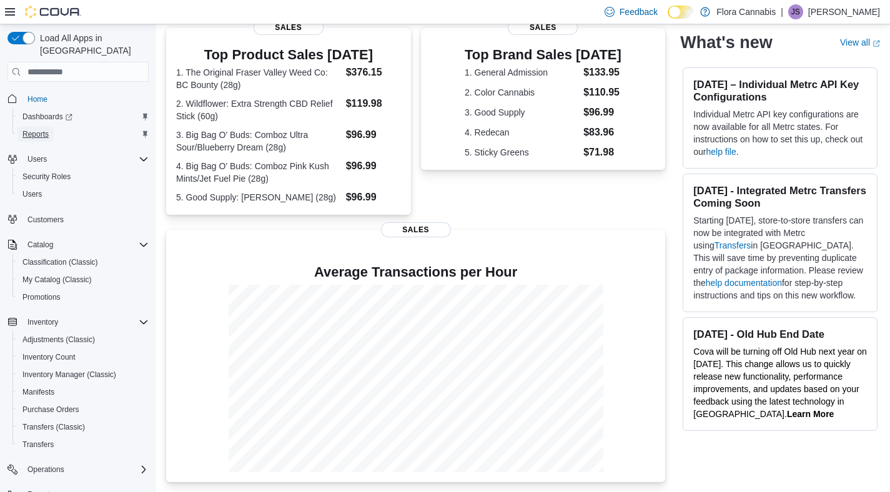
click at [35, 129] on span "Reports" at bounding box center [35, 134] width 26 height 10
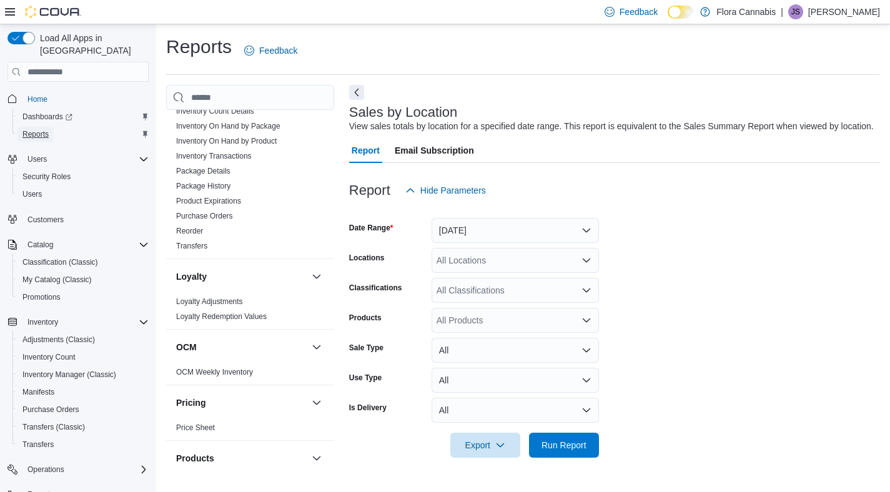
scroll to position [1036, 0]
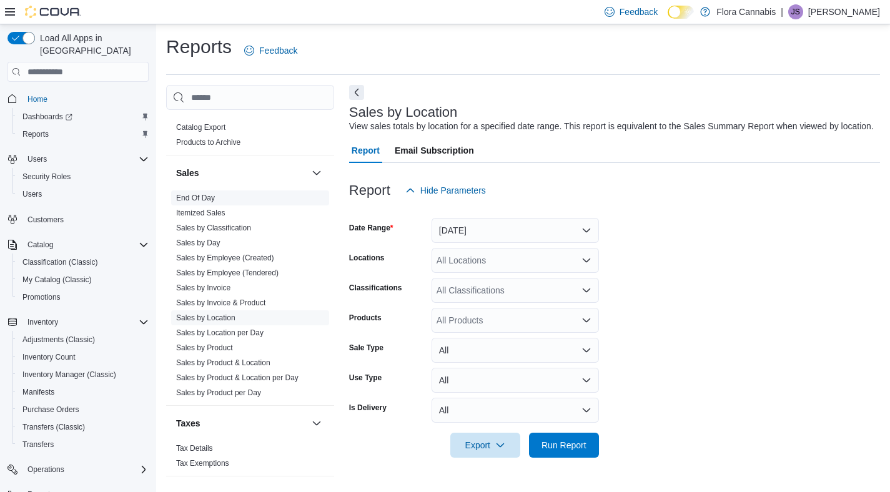
click at [207, 194] on link "End Of Day" at bounding box center [195, 198] width 39 height 9
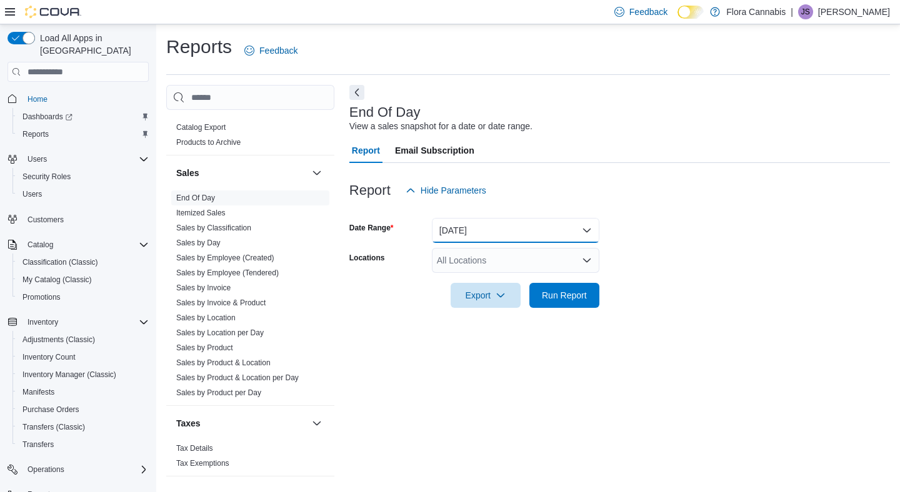
click at [574, 226] on button "Today" at bounding box center [515, 230] width 167 height 25
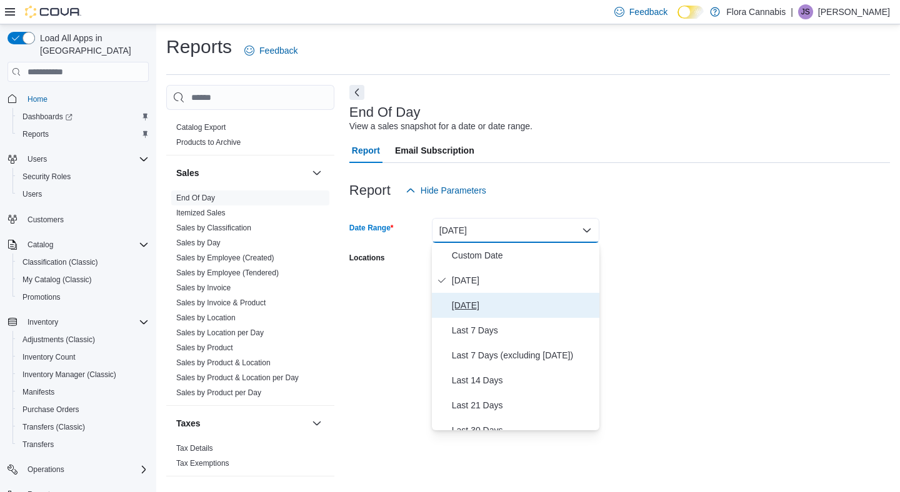
click at [483, 309] on span "Yesterday" at bounding box center [523, 305] width 142 height 15
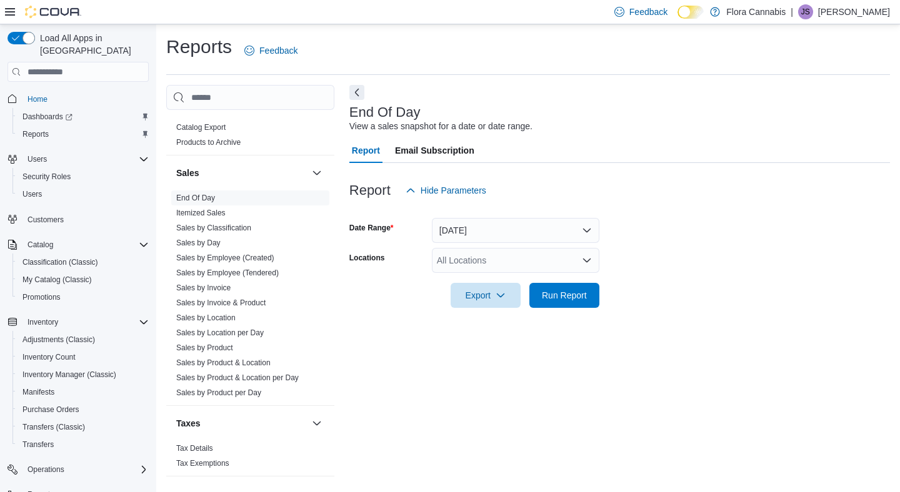
click at [772, 197] on div "Report Hide Parameters" at bounding box center [619, 190] width 540 height 25
click at [532, 232] on button "Yesterday" at bounding box center [515, 230] width 167 height 25
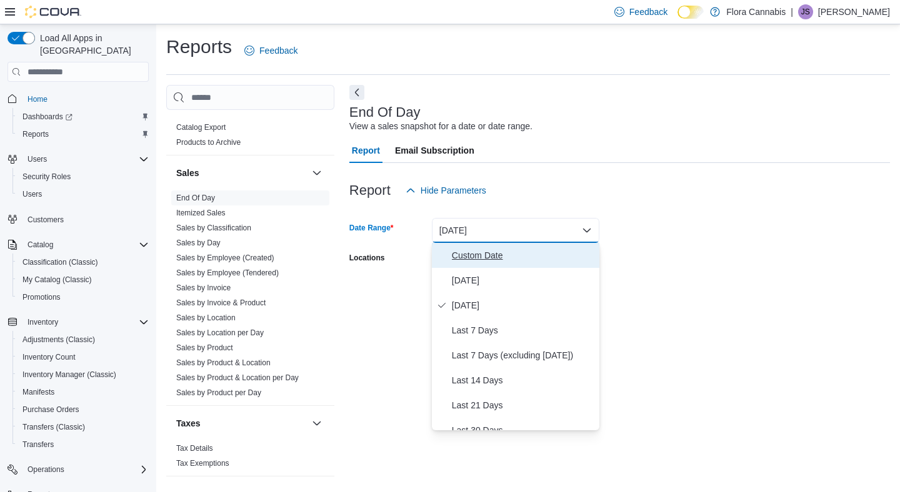
click at [513, 255] on span "Custom Date" at bounding box center [523, 255] width 142 height 15
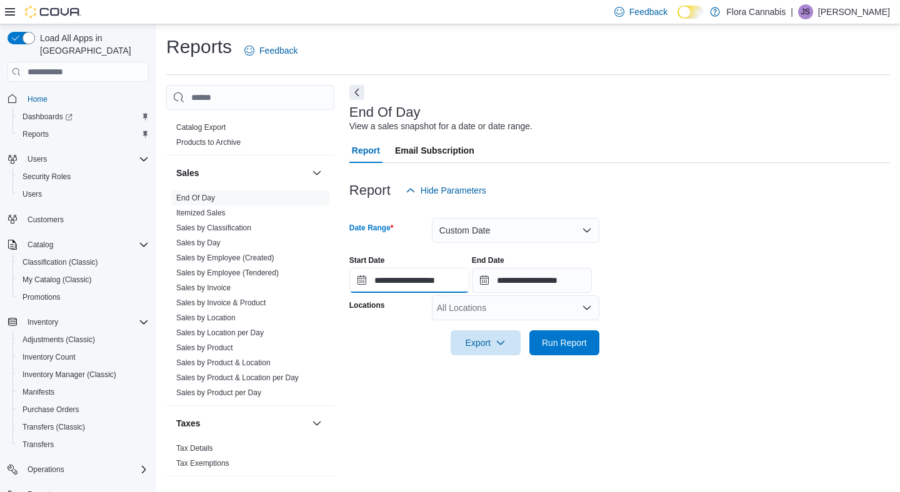
click at [408, 272] on input "**********" at bounding box center [409, 280] width 120 height 25
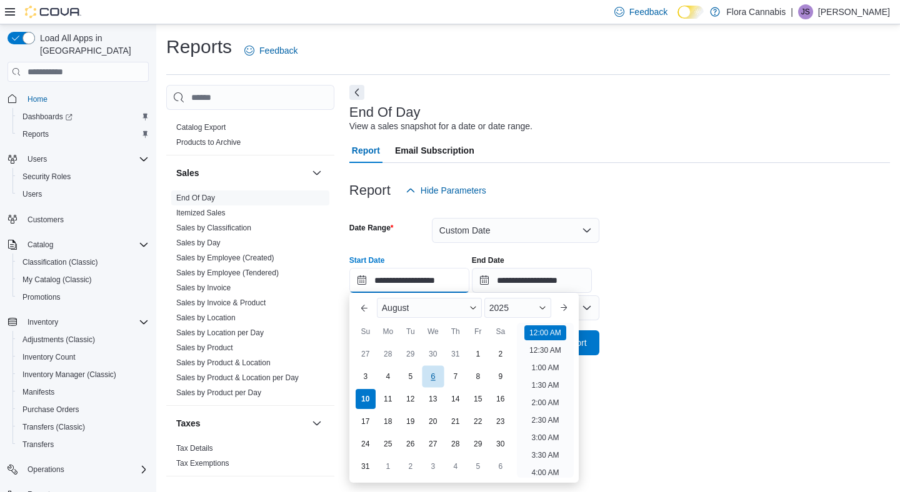
scroll to position [39, 0]
click at [472, 380] on div "8" at bounding box center [478, 377] width 22 height 22
type input "**********"
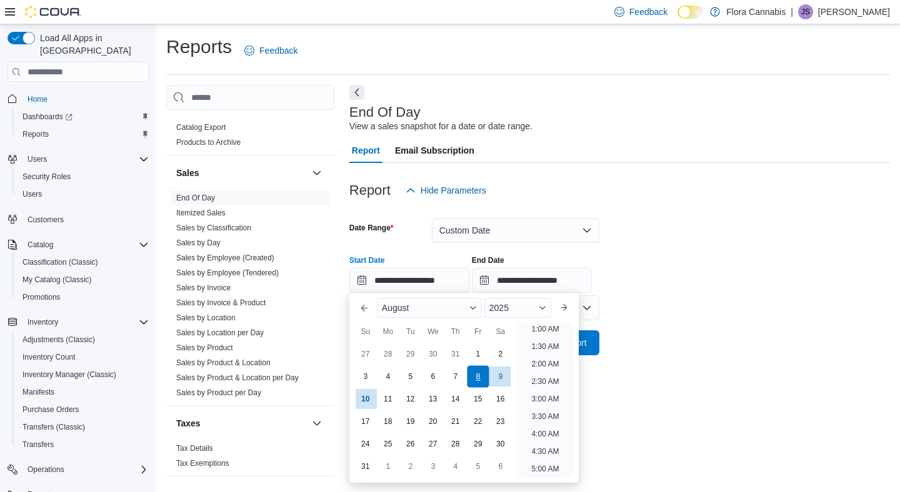
scroll to position [2, 0]
click at [483, 375] on div "8" at bounding box center [478, 377] width 22 height 22
click at [657, 266] on div "**********" at bounding box center [619, 268] width 540 height 47
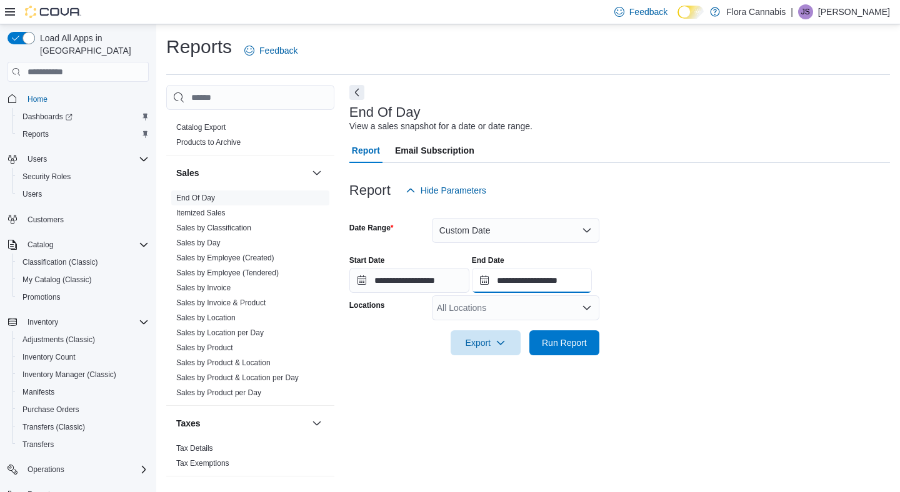
click at [521, 285] on input "**********" at bounding box center [532, 280] width 120 height 25
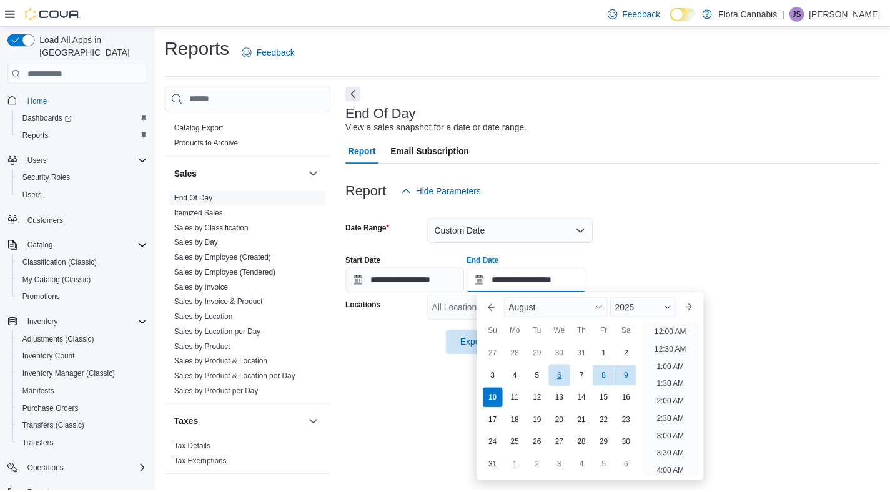
scroll to position [687, 0]
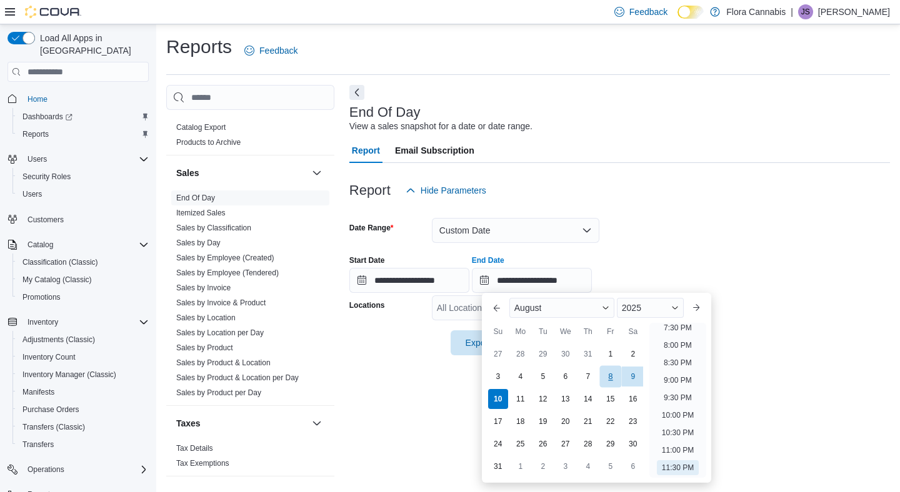
click at [609, 380] on div "8" at bounding box center [610, 377] width 22 height 22
type input "**********"
click at [681, 205] on div at bounding box center [619, 210] width 540 height 15
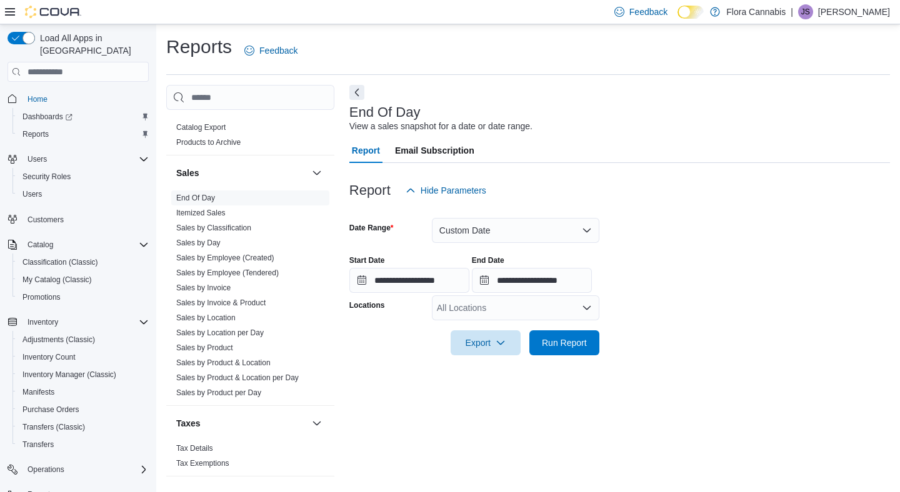
click at [499, 300] on div "All Locations" at bounding box center [515, 307] width 167 height 25
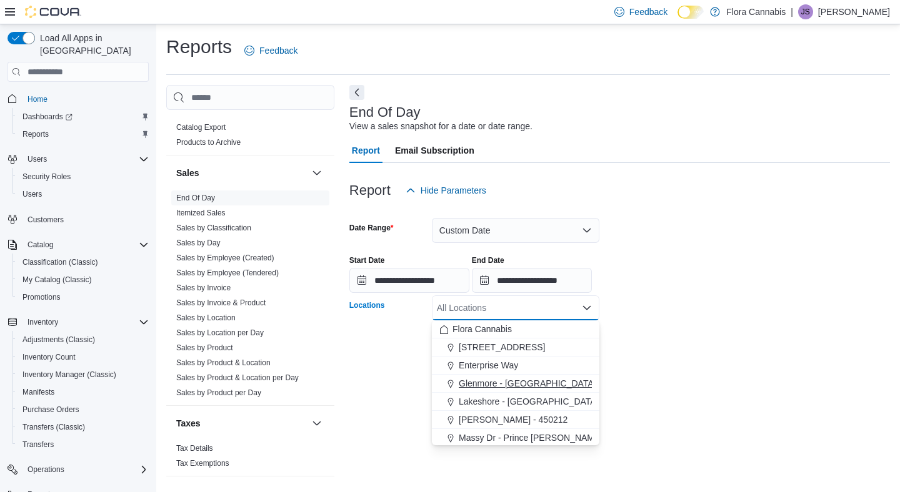
click at [503, 382] on span "Glenmore - Kelowna - 450374" at bounding box center [546, 383] width 174 height 12
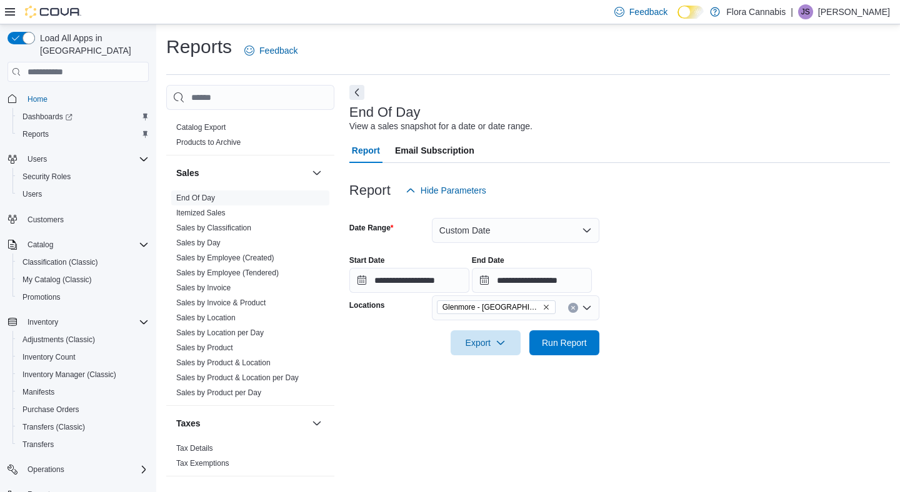
click at [689, 341] on form "**********" at bounding box center [619, 279] width 540 height 152
click at [547, 339] on span "Run Report" at bounding box center [564, 342] width 45 height 12
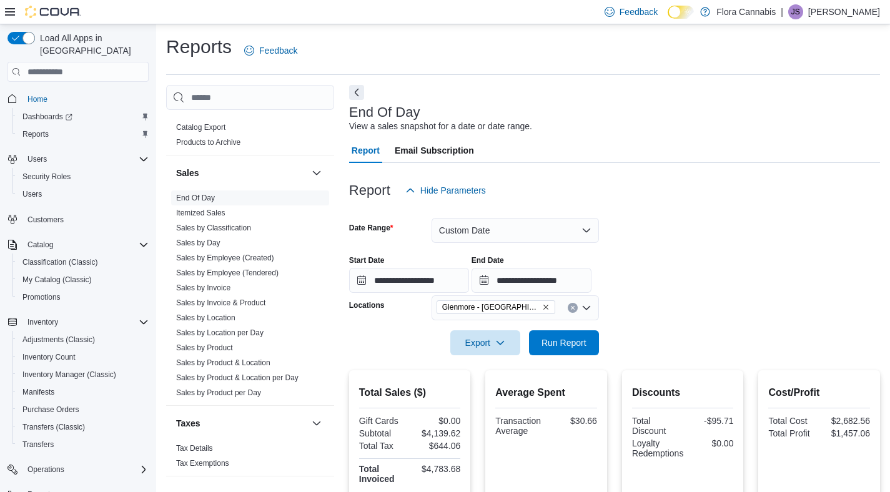
click at [547, 307] on icon "Remove Glenmore - Kelowna - 450374 from selection in this group" at bounding box center [545, 307] width 7 height 7
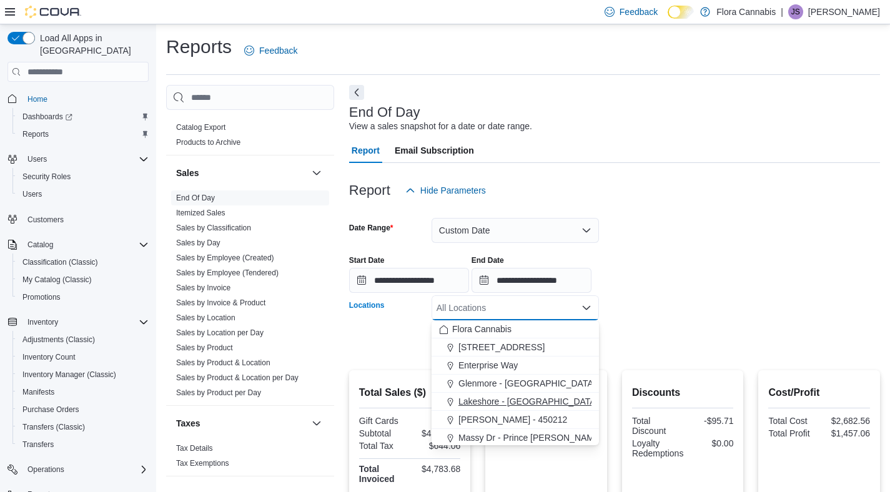
click at [505, 401] on span "Lakeshore - Kelowna - 450372" at bounding box center [547, 401] width 177 height 12
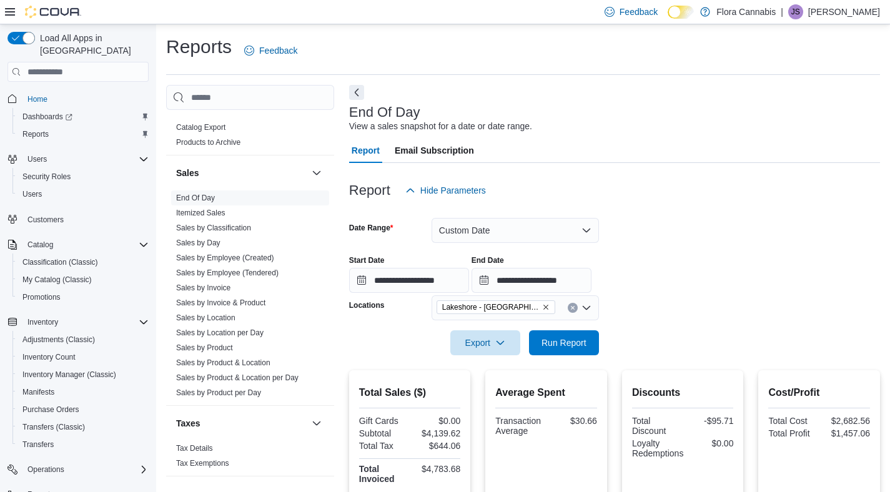
click at [723, 324] on div at bounding box center [614, 325] width 531 height 10
click at [598, 335] on button "Run Report" at bounding box center [564, 342] width 70 height 25
click at [543, 308] on icon "Remove Lakeshore - Kelowna - 450372 from selection in this group" at bounding box center [545, 307] width 7 height 7
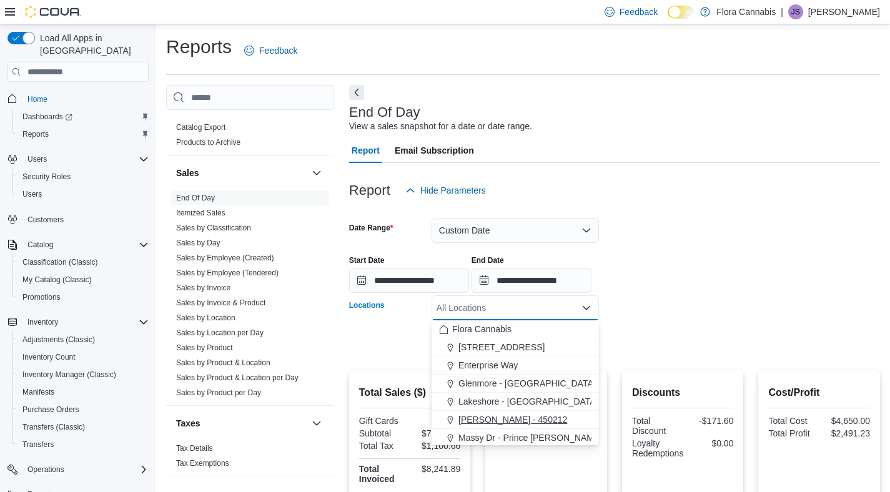
click at [481, 415] on span "Lawrence - Kelowna - 450212" at bounding box center [513, 420] width 109 height 12
click at [801, 295] on form "**********" at bounding box center [614, 279] width 531 height 152
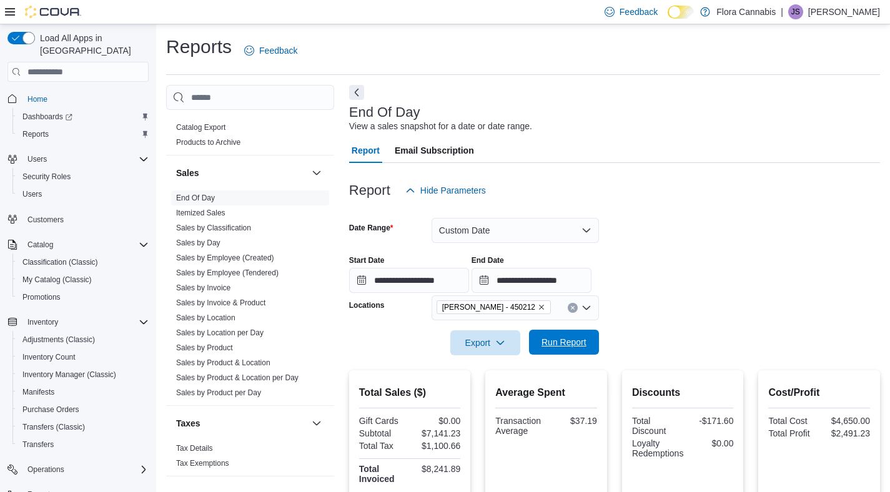
click at [572, 339] on span "Run Report" at bounding box center [564, 342] width 45 height 12
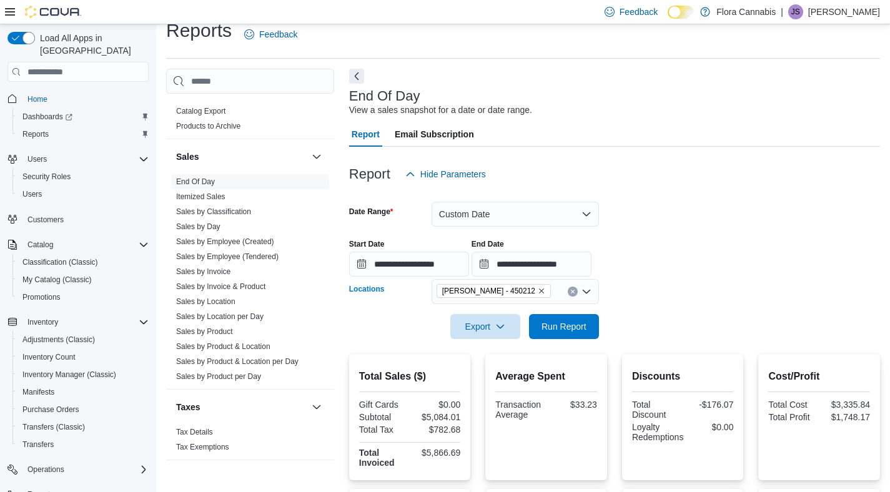
click at [545, 289] on icon "Remove Lawrence - Kelowna - 450212 from selection in this group" at bounding box center [541, 290] width 7 height 7
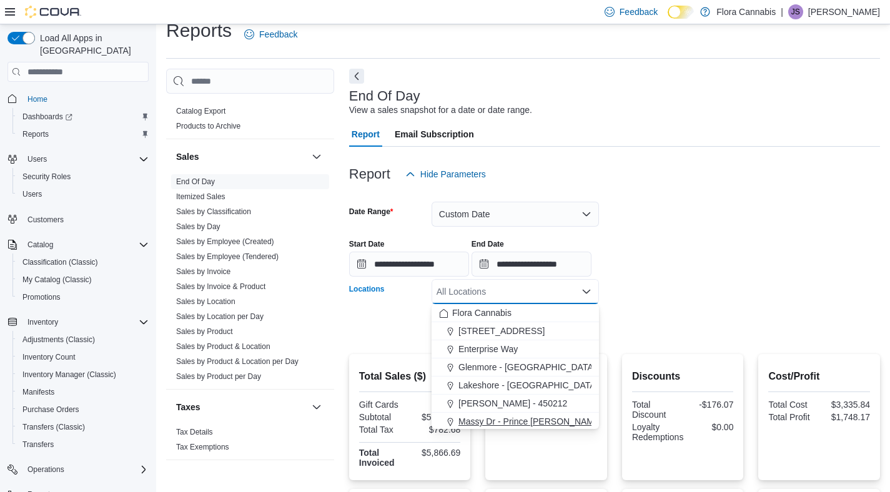
click at [513, 420] on span "Massy Dr - Prince George - 450075" at bounding box center [549, 421] width 181 height 12
click at [723, 295] on form "**********" at bounding box center [614, 263] width 531 height 152
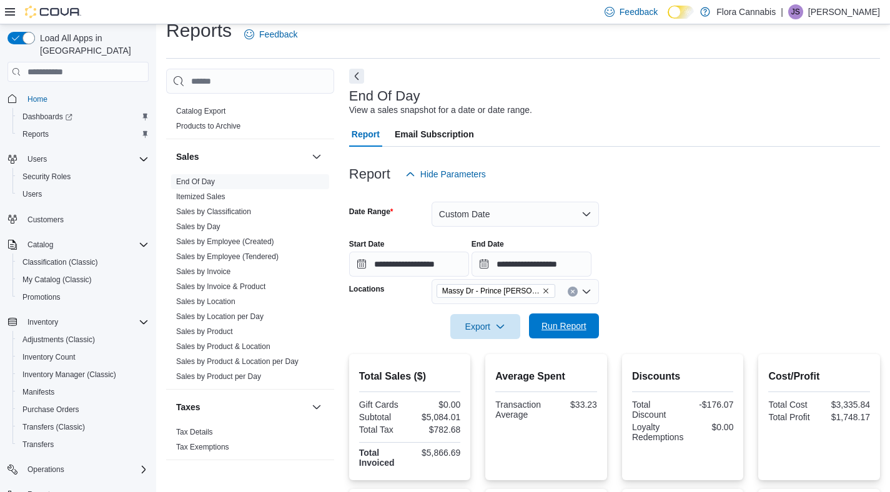
click at [563, 332] on span "Run Report" at bounding box center [564, 326] width 45 height 12
click at [547, 292] on icon "Remove Massy Dr - Prince George - 450075 from selection in this group" at bounding box center [545, 290] width 7 height 7
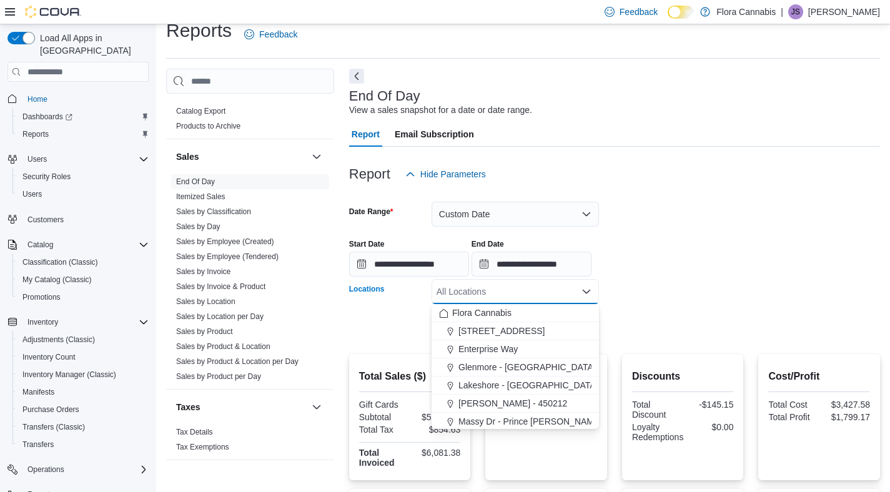
scroll to position [24, 0]
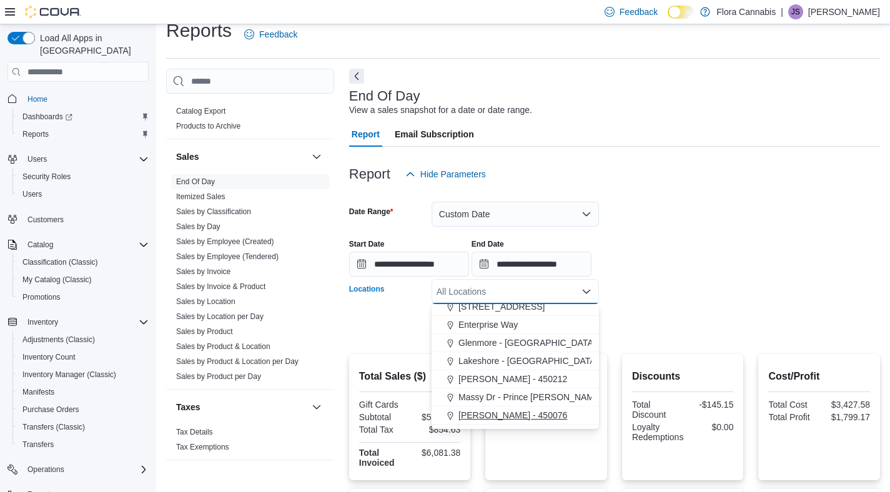
click at [508, 413] on span "Vernon - 450076" at bounding box center [513, 415] width 109 height 12
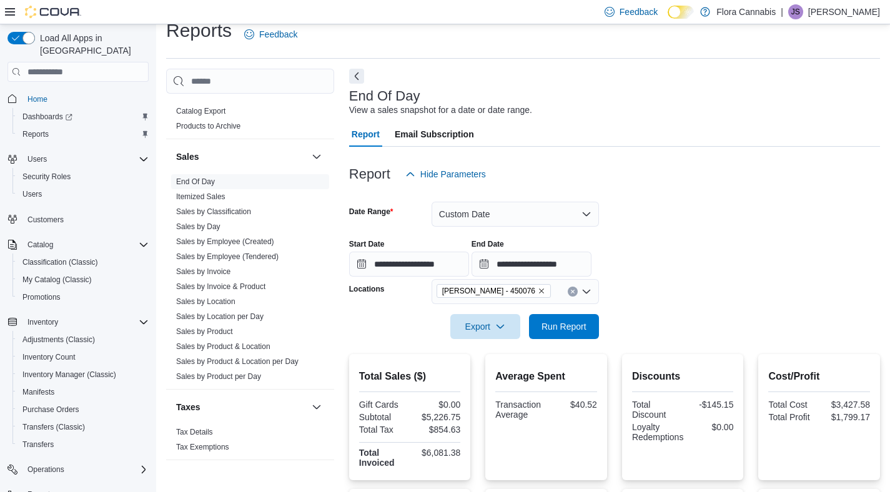
click at [677, 312] on div at bounding box center [614, 309] width 531 height 10
click at [567, 323] on span "Run Report" at bounding box center [564, 326] width 45 height 12
click at [538, 292] on icon "Remove Vernon - 450076 from selection in this group" at bounding box center [541, 290] width 7 height 7
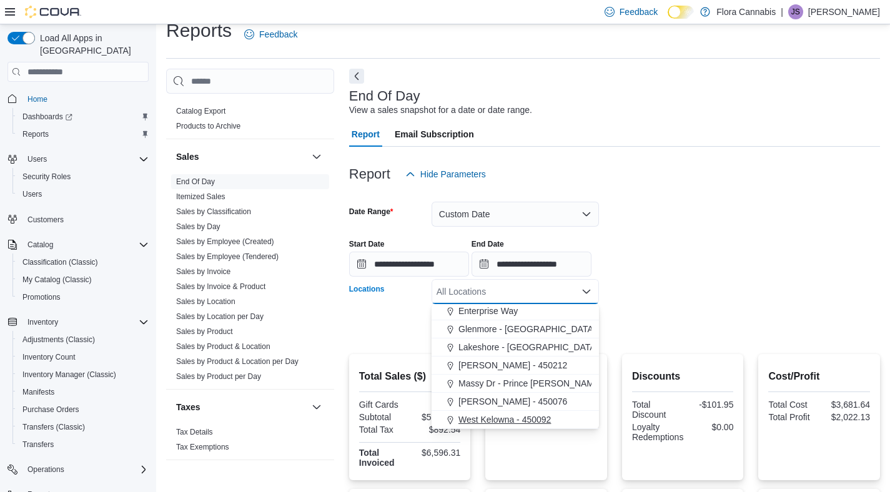
click at [488, 420] on span "West Kelowna - 450092" at bounding box center [505, 420] width 92 height 12
click at [685, 310] on div at bounding box center [614, 309] width 531 height 10
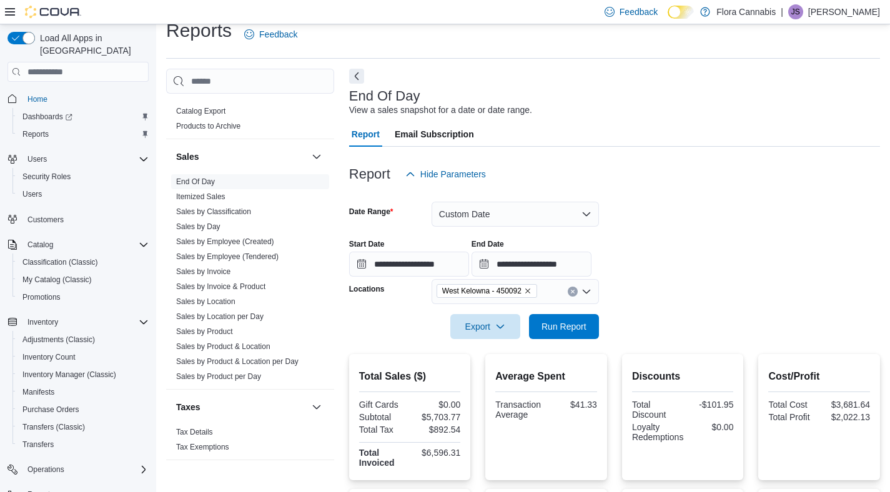
click at [576, 314] on div at bounding box center [614, 309] width 531 height 10
click at [559, 329] on span "Run Report" at bounding box center [564, 326] width 45 height 12
click at [522, 290] on span "West Kelowna - 450092" at bounding box center [481, 291] width 79 height 12
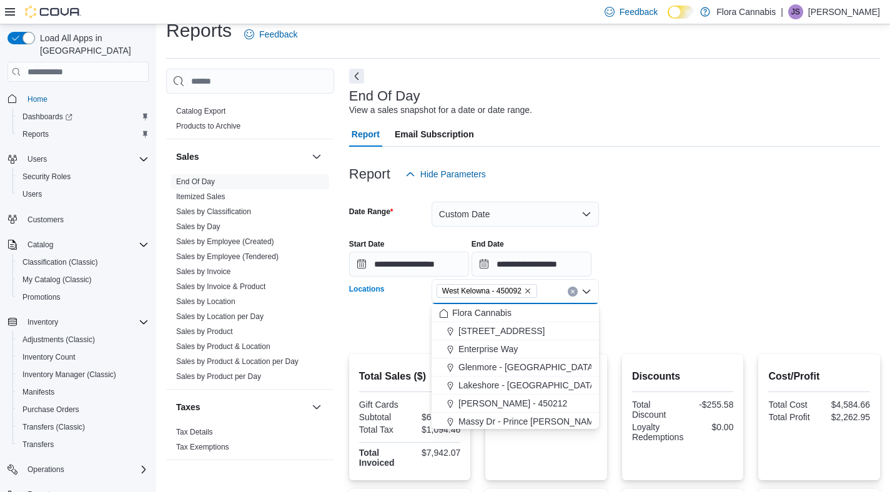
drag, startPoint x: 532, startPoint y: 290, endPoint x: 522, endPoint y: 290, distance: 10.0
click at [532, 290] on icon "Remove West Kelowna - 450092 from selection in this group" at bounding box center [527, 290] width 7 height 7
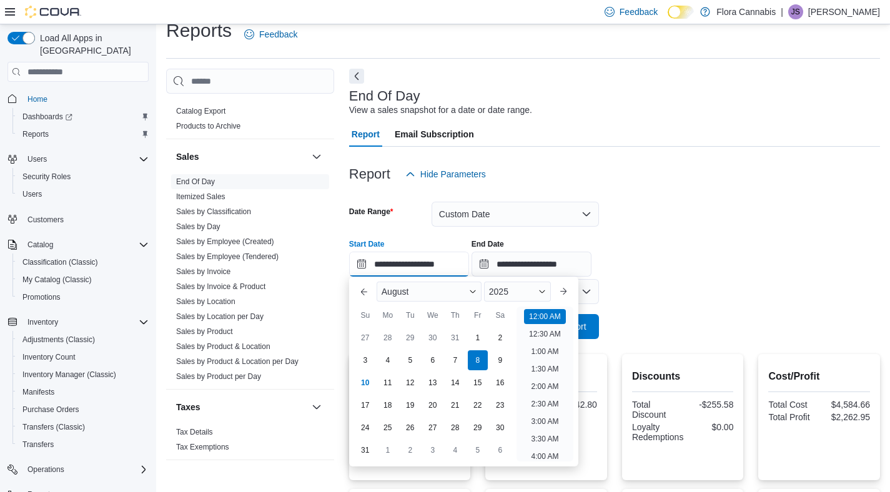
click at [420, 265] on input "**********" at bounding box center [409, 264] width 120 height 25
click at [495, 355] on div "9" at bounding box center [500, 361] width 22 height 22
type input "**********"
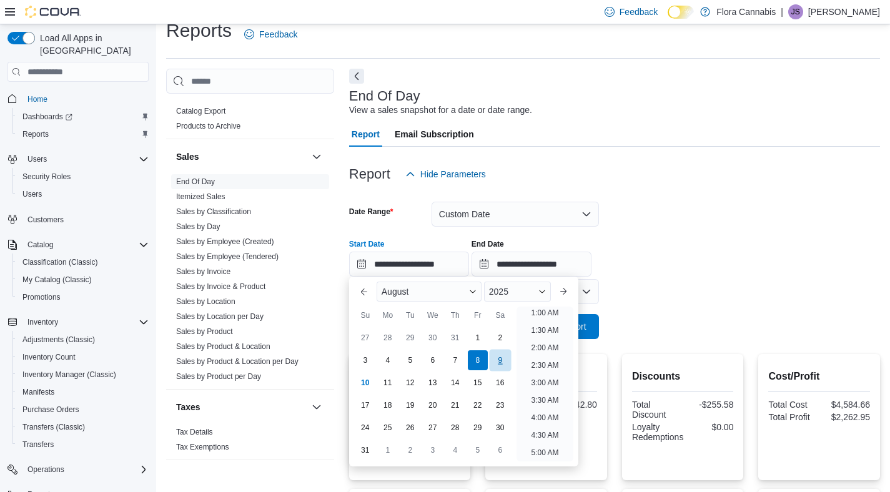
scroll to position [2, 0]
click at [495, 355] on div "9" at bounding box center [500, 361] width 22 height 22
click at [746, 272] on div "**********" at bounding box center [614, 252] width 531 height 47
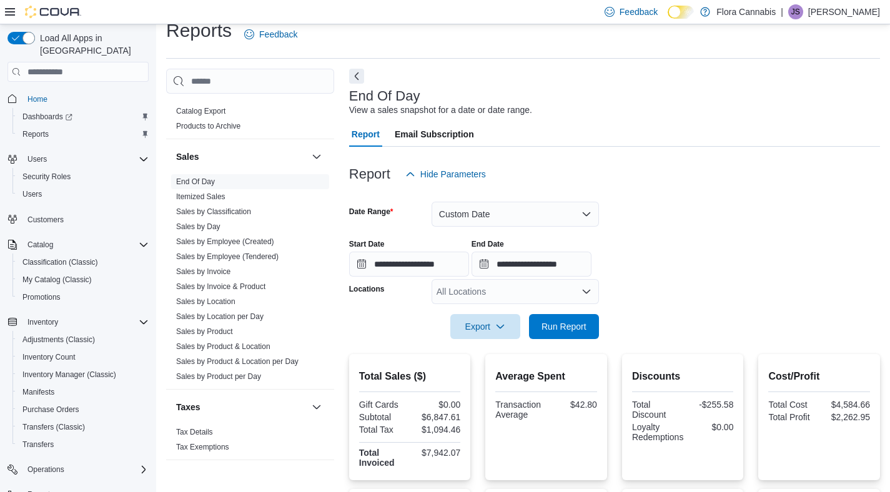
click at [525, 290] on div "All Locations" at bounding box center [515, 291] width 167 height 25
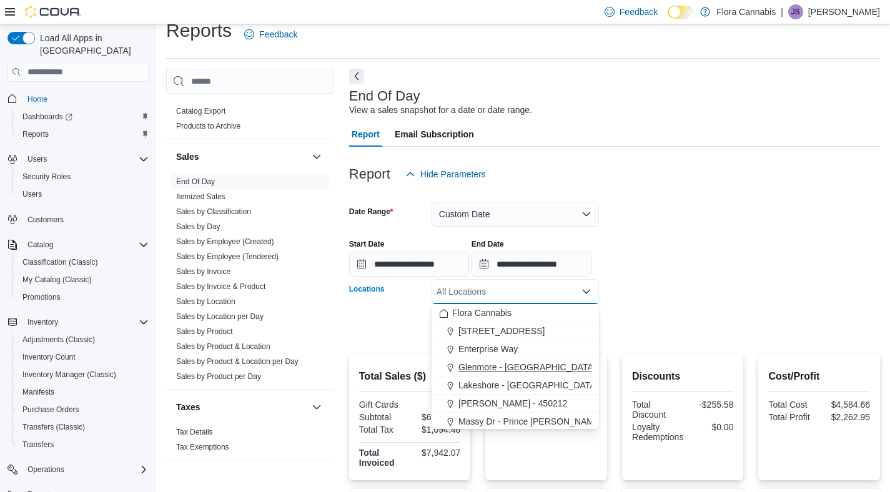
click at [490, 367] on span "Glenmore - Kelowna - 450374" at bounding box center [546, 367] width 174 height 12
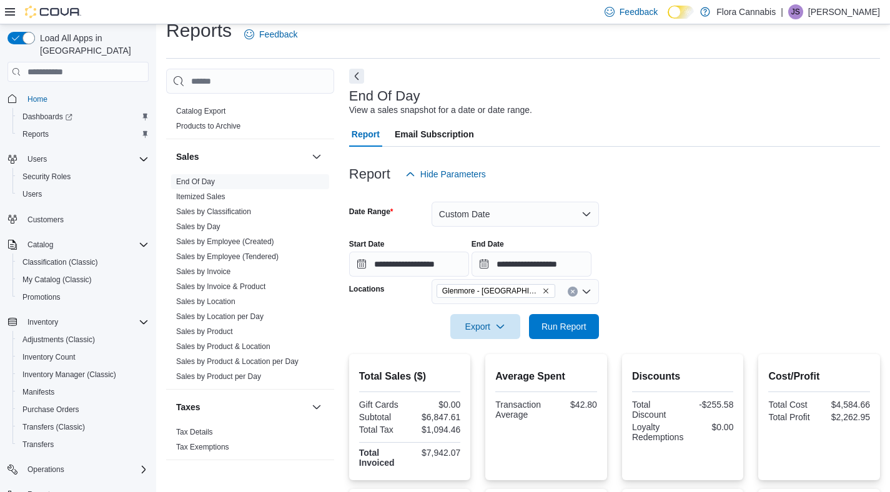
click at [663, 343] on div at bounding box center [614, 346] width 531 height 15
click at [563, 342] on div at bounding box center [614, 346] width 531 height 15
click at [567, 324] on span "Run Report" at bounding box center [564, 326] width 45 height 12
click at [547, 287] on icon "Remove Glenmore - Kelowna - 450374 from selection in this group" at bounding box center [545, 290] width 7 height 7
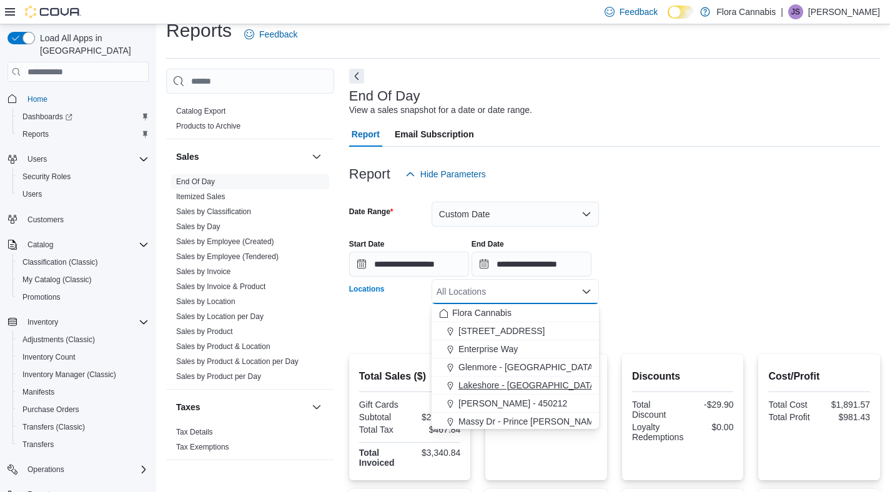
click at [493, 380] on span "Lakeshore - Kelowna - 450372" at bounding box center [547, 385] width 177 height 12
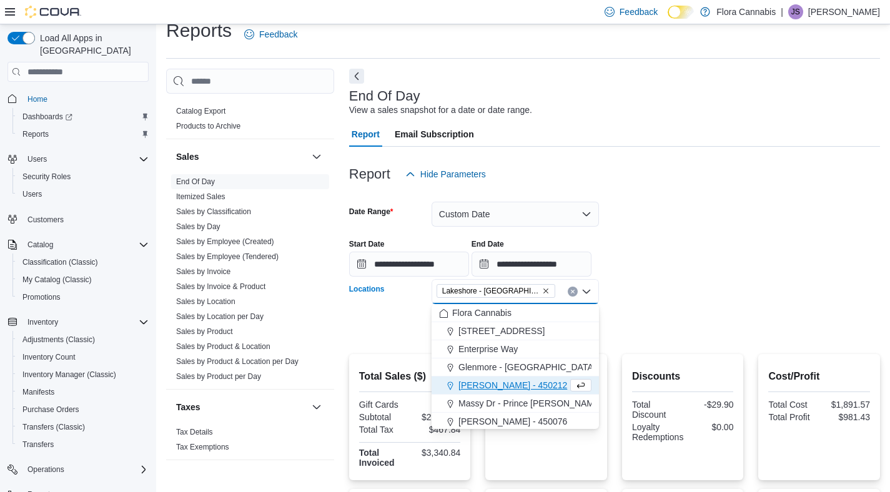
click at [733, 332] on form "**********" at bounding box center [614, 263] width 531 height 152
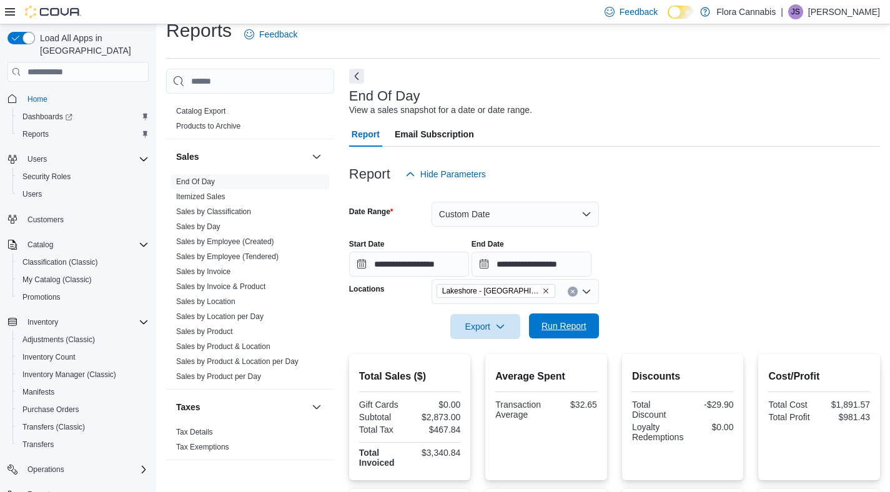
click at [585, 335] on span "Run Report" at bounding box center [564, 326] width 55 height 25
click at [545, 293] on icon "Remove Lakeshore - Kelowna - 450372 from selection in this group" at bounding box center [545, 290] width 7 height 7
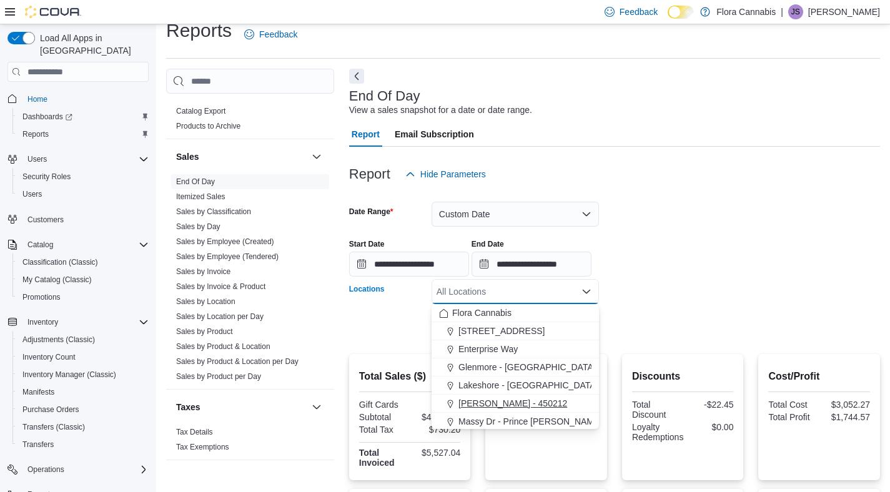
click at [504, 397] on button "Lawrence - Kelowna - 450212" at bounding box center [515, 404] width 167 height 18
click at [756, 319] on form "**********" at bounding box center [614, 263] width 531 height 152
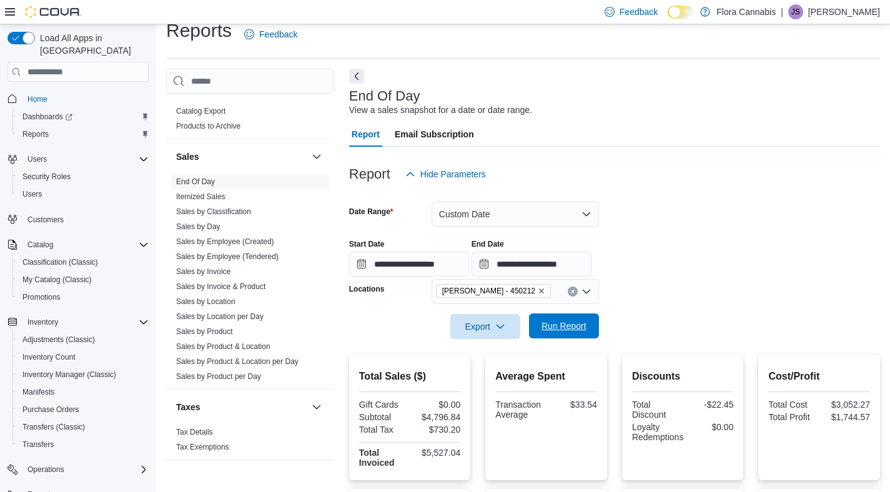
click at [577, 336] on span "Run Report" at bounding box center [564, 326] width 55 height 25
drag, startPoint x: 545, startPoint y: 291, endPoint x: 545, endPoint y: 303, distance: 11.9
click at [544, 291] on icon "Remove Lawrence - Kelowna - 450212 from selection in this group" at bounding box center [541, 291] width 5 height 5
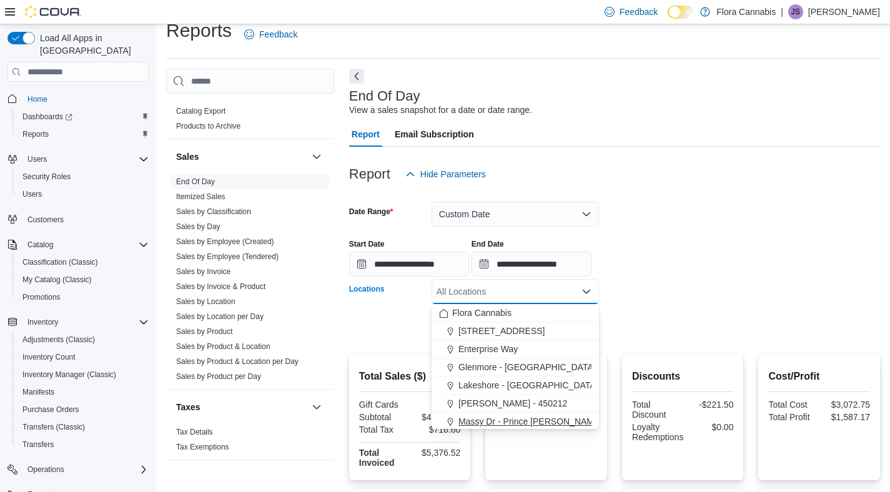
click at [488, 426] on span "Massy Dr - Prince George - 450075" at bounding box center [549, 421] width 181 height 12
click at [788, 314] on form "**********" at bounding box center [614, 263] width 531 height 152
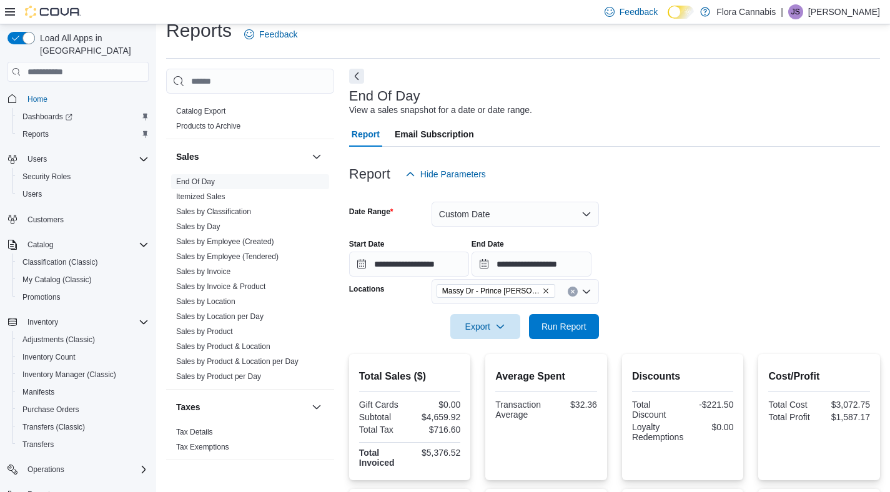
click at [583, 346] on div at bounding box center [614, 346] width 531 height 15
click at [571, 330] on span "Run Report" at bounding box center [564, 326] width 45 height 12
click at [543, 289] on icon "Remove Massy Dr - Prince George - 450075 from selection in this group" at bounding box center [545, 290] width 7 height 7
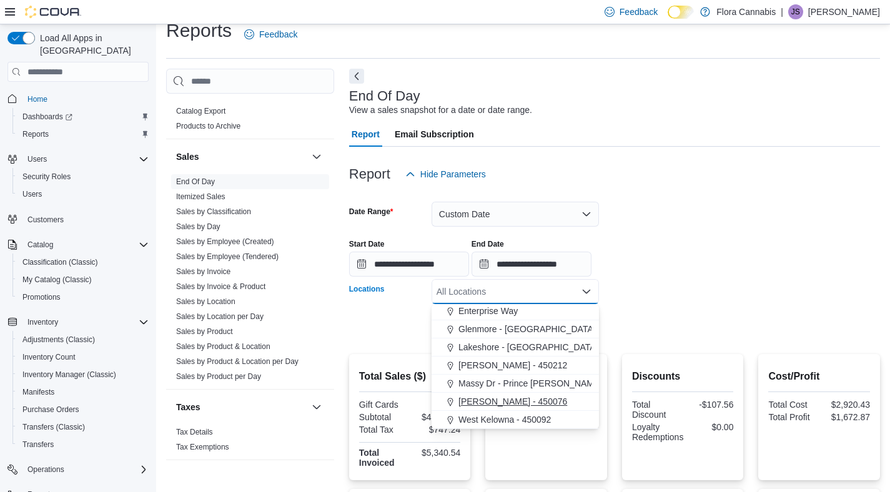
click at [508, 402] on span "Vernon - 450076" at bounding box center [513, 401] width 109 height 12
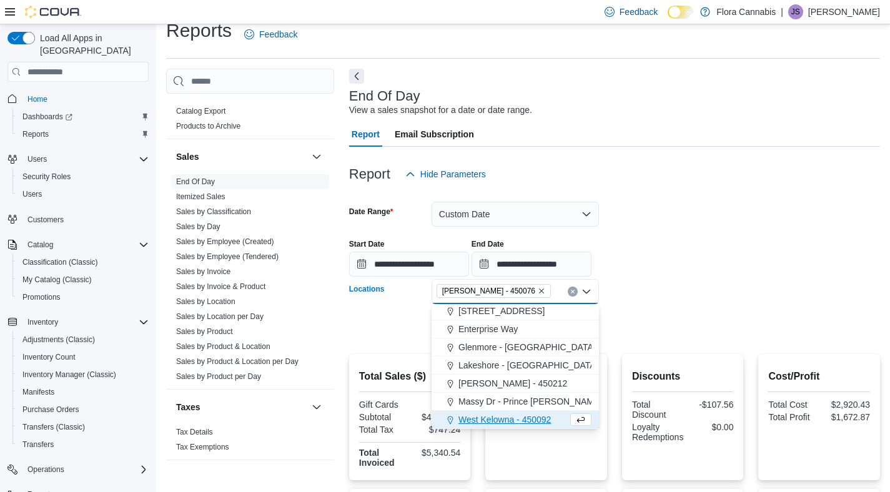
click at [762, 322] on form "**********" at bounding box center [614, 263] width 531 height 152
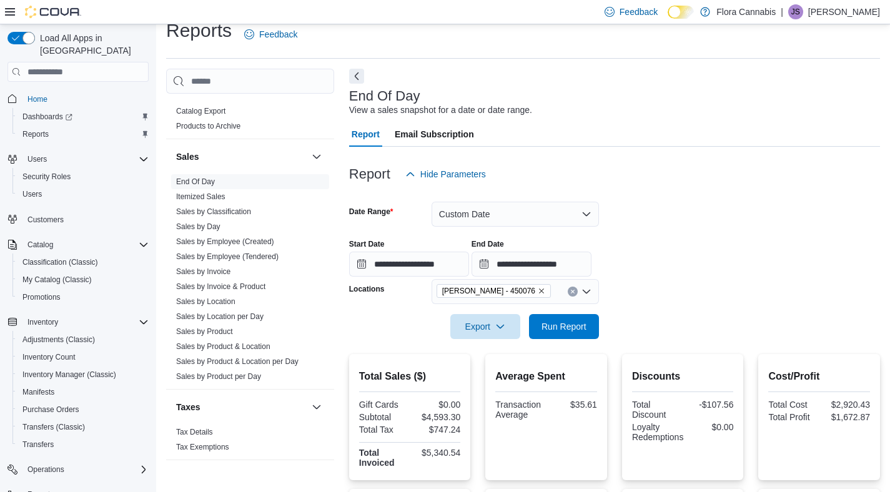
click at [590, 308] on div at bounding box center [614, 309] width 531 height 10
click at [581, 325] on span "Run Report" at bounding box center [564, 326] width 45 height 12
click at [538, 292] on icon "Remove Vernon - 450076 from selection in this group" at bounding box center [541, 290] width 7 height 7
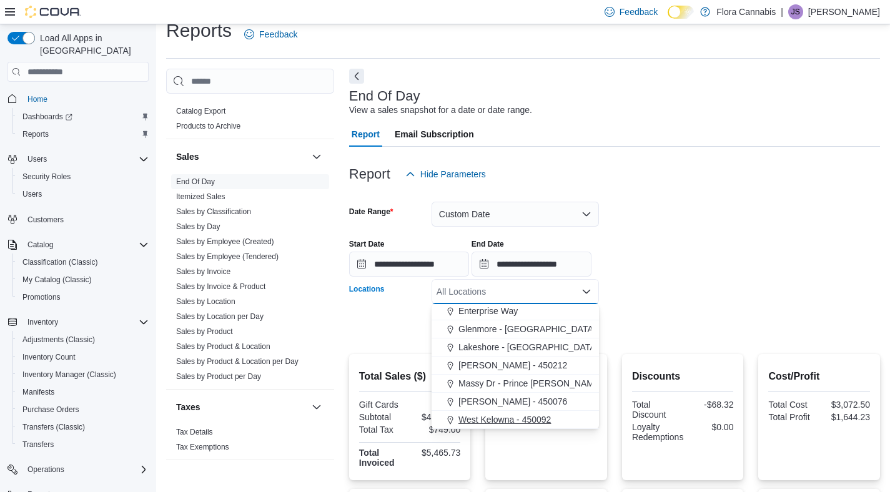
click at [491, 424] on span "West Kelowna - 450092" at bounding box center [505, 420] width 92 height 12
click at [725, 250] on div "**********" at bounding box center [614, 252] width 531 height 47
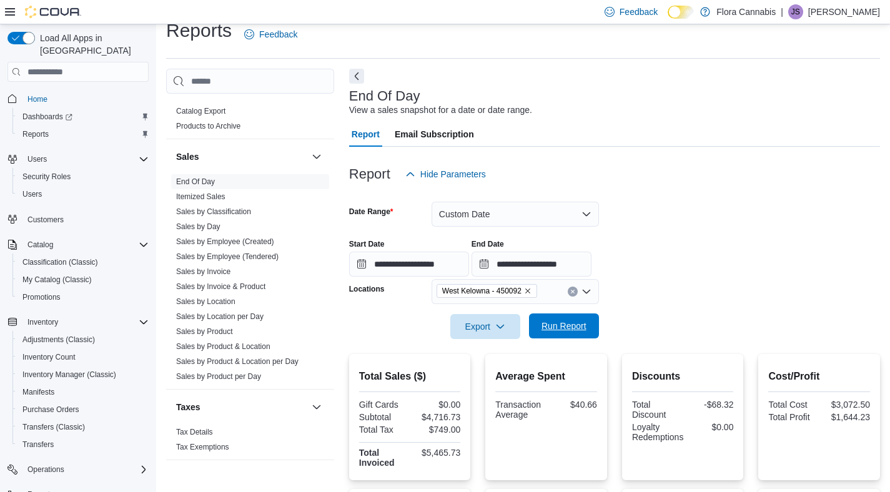
click at [585, 318] on span "Run Report" at bounding box center [564, 326] width 55 height 25
click at [245, 284] on span "Sales by Invoice & Product" at bounding box center [250, 286] width 158 height 15
click at [232, 297] on link "Sales by Location" at bounding box center [205, 301] width 59 height 9
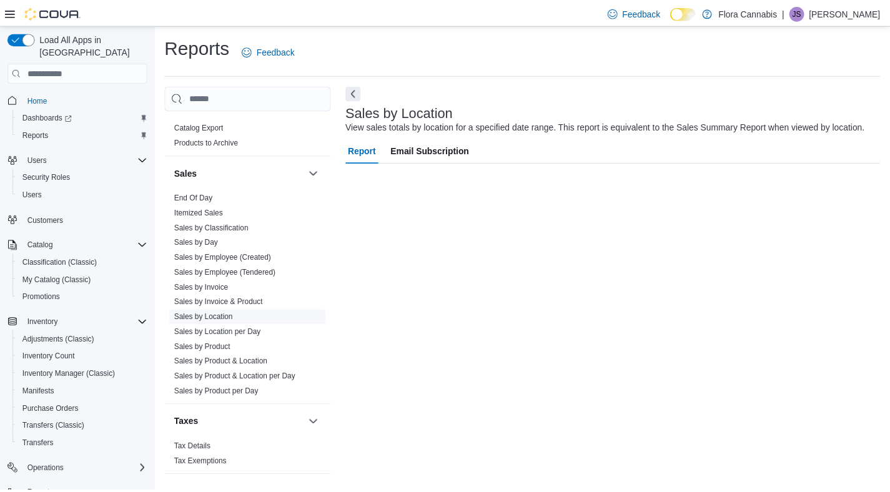
scroll to position [4, 0]
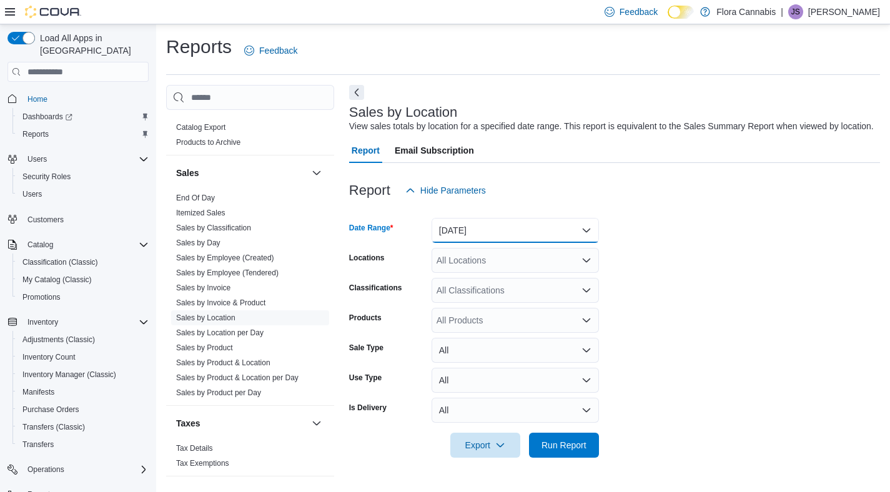
click at [510, 231] on button "Yesterday" at bounding box center [515, 230] width 167 height 25
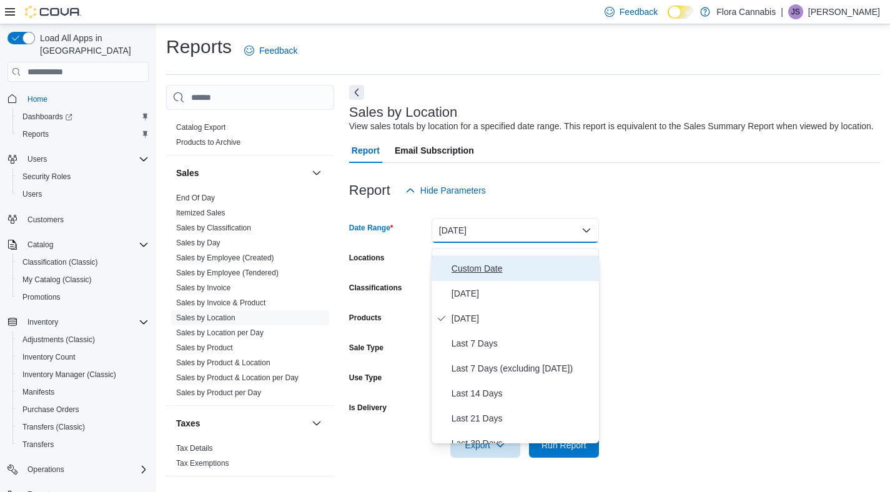
click at [488, 270] on span "Custom Date" at bounding box center [523, 268] width 142 height 15
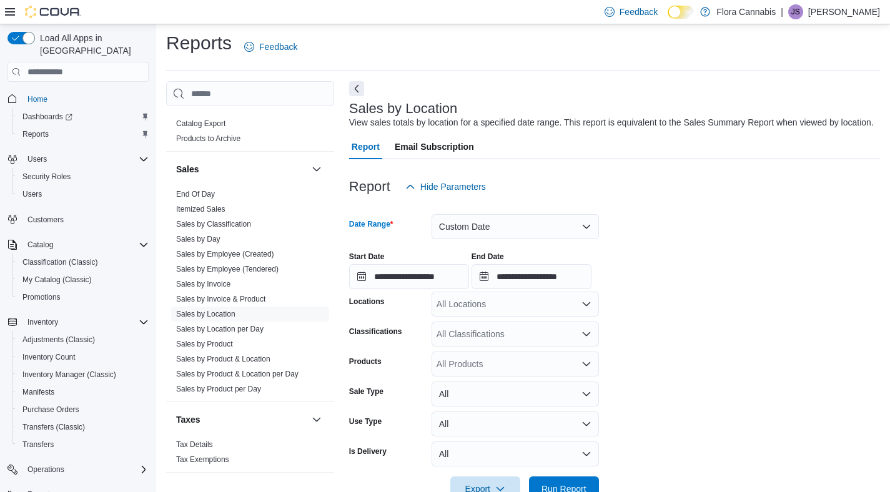
click at [694, 278] on div "**********" at bounding box center [614, 265] width 531 height 47
click at [522, 317] on div "All Locations" at bounding box center [515, 304] width 167 height 25
click at [750, 262] on div "**********" at bounding box center [614, 265] width 531 height 47
click at [517, 255] on div "**********" at bounding box center [614, 265] width 531 height 47
click at [516, 235] on button "Custom Date" at bounding box center [515, 226] width 167 height 25
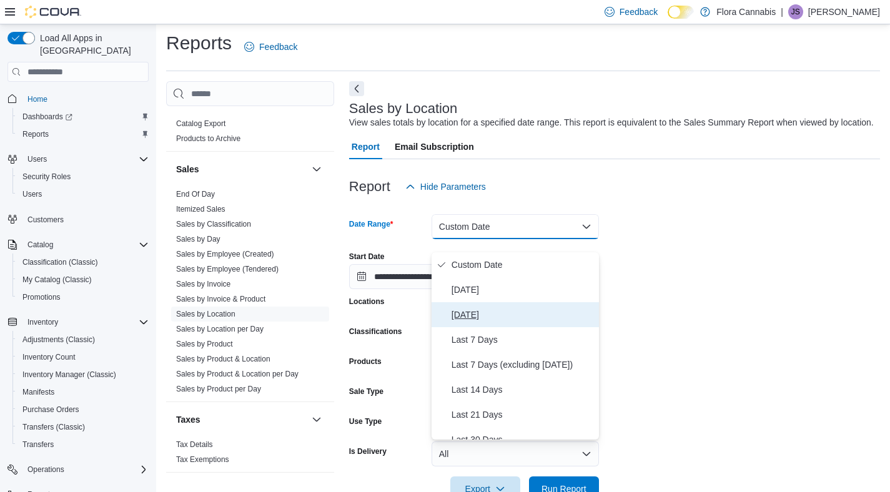
click at [494, 312] on span "Yesterday" at bounding box center [523, 314] width 142 height 15
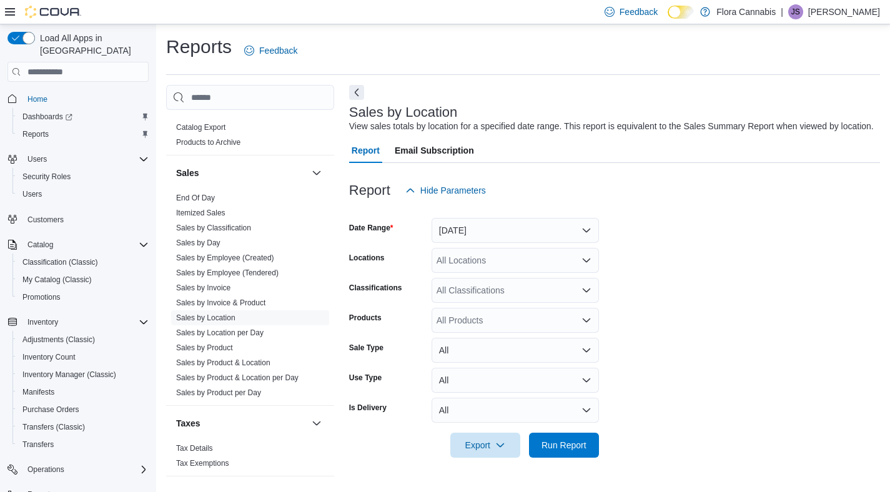
click at [696, 277] on form "Date Range Yesterday Locations All Locations Classifications All Classification…" at bounding box center [614, 330] width 531 height 255
click at [508, 273] on div "All Locations" at bounding box center [515, 260] width 167 height 25
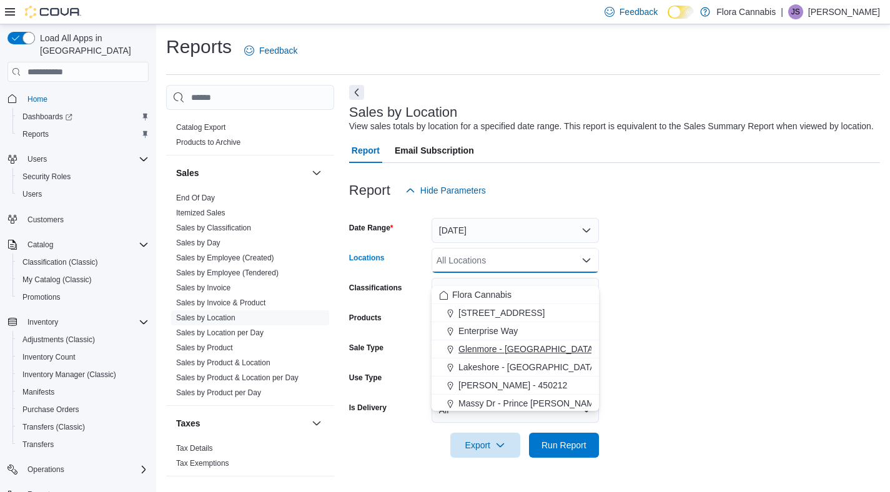
click at [472, 347] on span "Glenmore - Kelowna - 450374" at bounding box center [546, 349] width 174 height 12
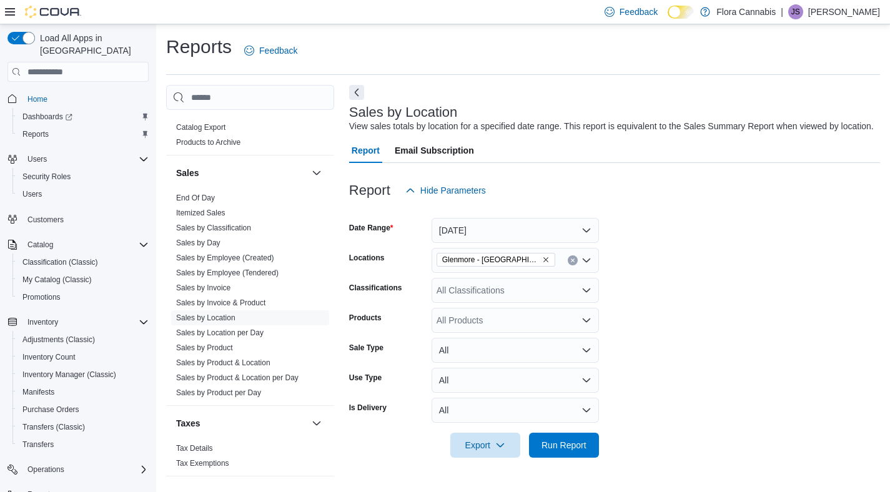
click at [767, 347] on form "Date Range Yesterday Locations Glenmore - Kelowna - 450374 Classifications All …" at bounding box center [614, 330] width 531 height 255
click at [571, 469] on div at bounding box center [614, 465] width 531 height 15
click at [572, 457] on span "Run Report" at bounding box center [564, 444] width 55 height 25
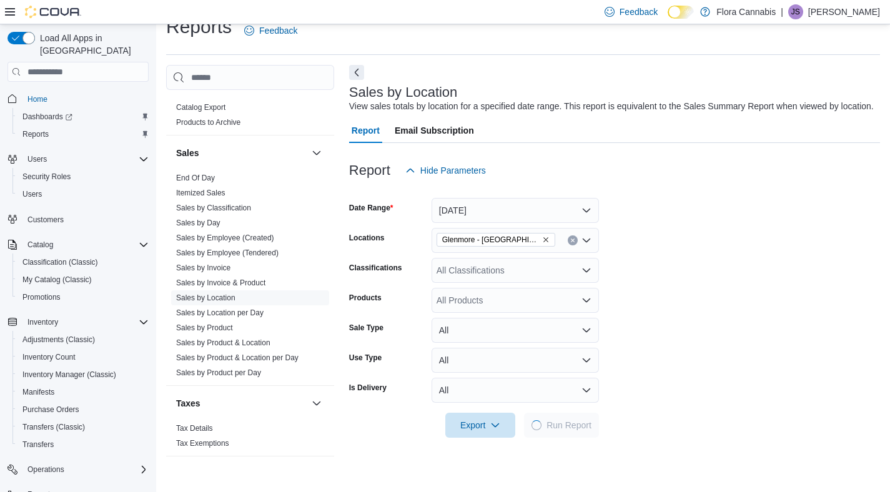
scroll to position [205, 0]
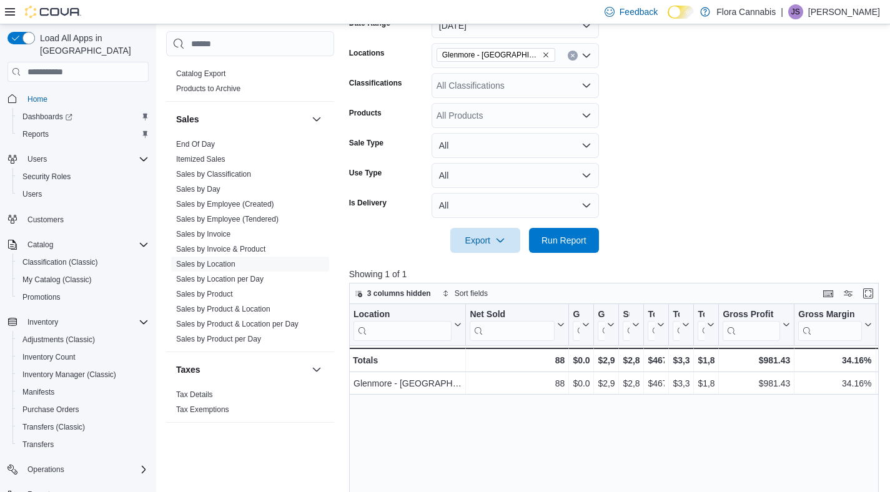
click at [548, 59] on icon "Remove Glenmore - Kelowna - 450374 from selection in this group" at bounding box center [545, 54] width 7 height 7
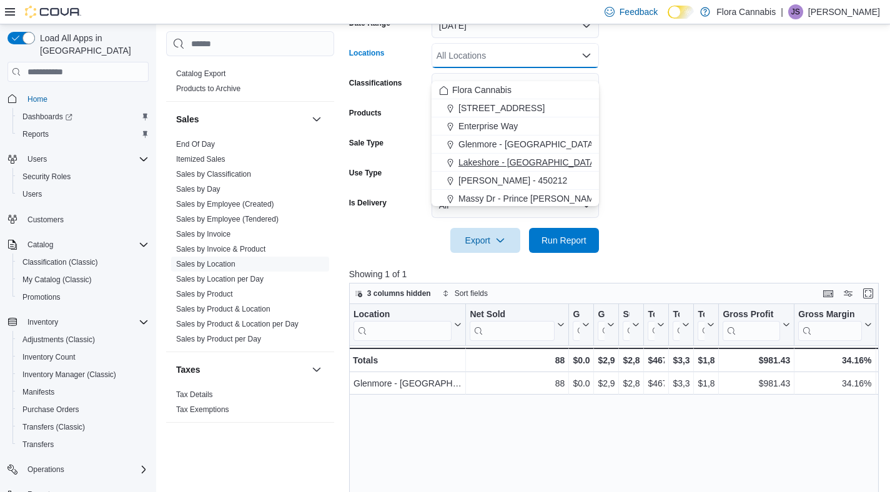
click at [509, 157] on span "Lakeshore - Kelowna - 450372" at bounding box center [547, 162] width 177 height 12
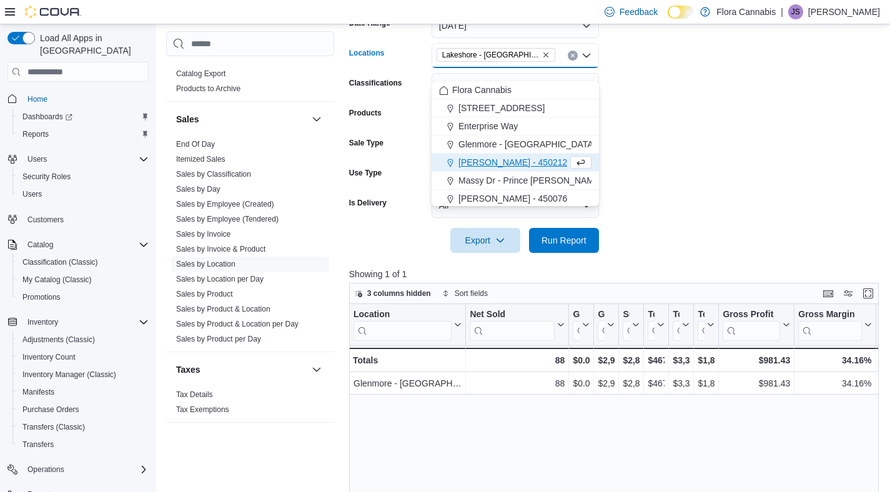
click at [677, 184] on form "Date Range Yesterday Locations Lakeshore - Kelowna - 450372 Combo box. Selected…" at bounding box center [616, 125] width 535 height 255
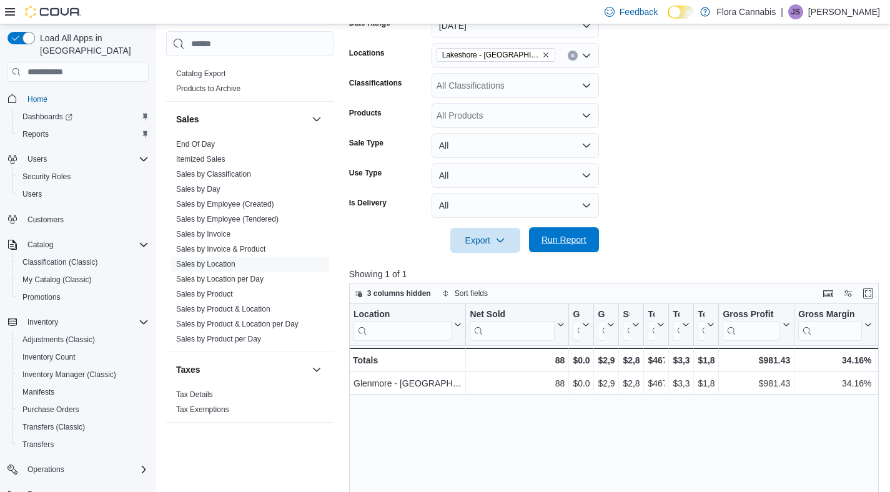
click at [568, 252] on span "Run Report" at bounding box center [564, 239] width 55 height 25
click at [547, 59] on icon "Remove Lakeshore - Kelowna - 450372 from selection in this group" at bounding box center [545, 54] width 7 height 7
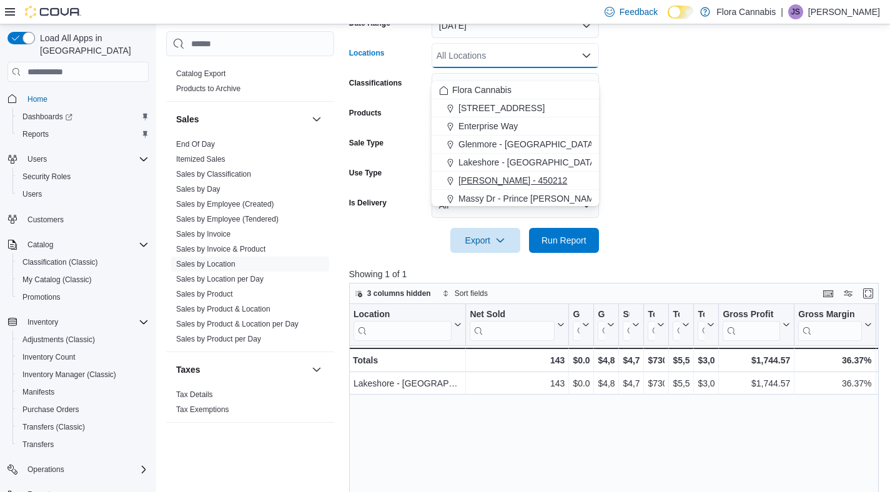
click at [516, 182] on span "Lawrence - Kelowna - 450212" at bounding box center [513, 180] width 109 height 12
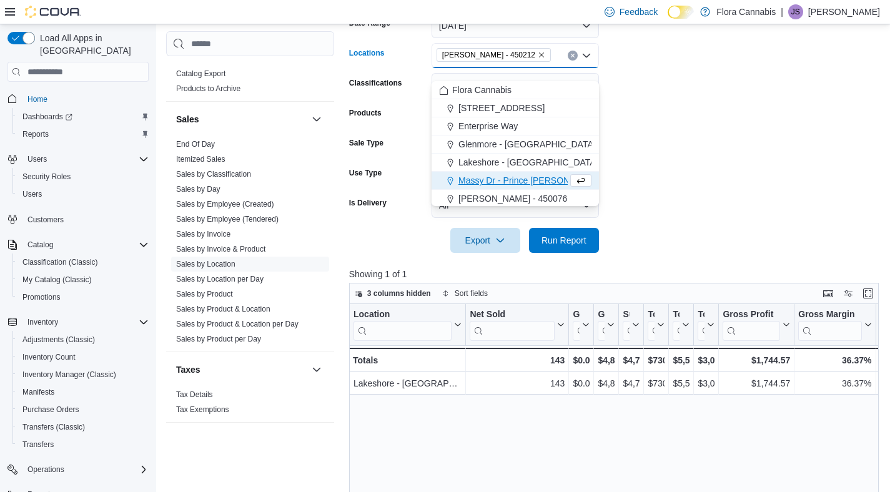
click at [708, 192] on form "Date Range Yesterday Locations Lawrence - Kelowna - 450212 Combo box. Selected.…" at bounding box center [616, 125] width 535 height 255
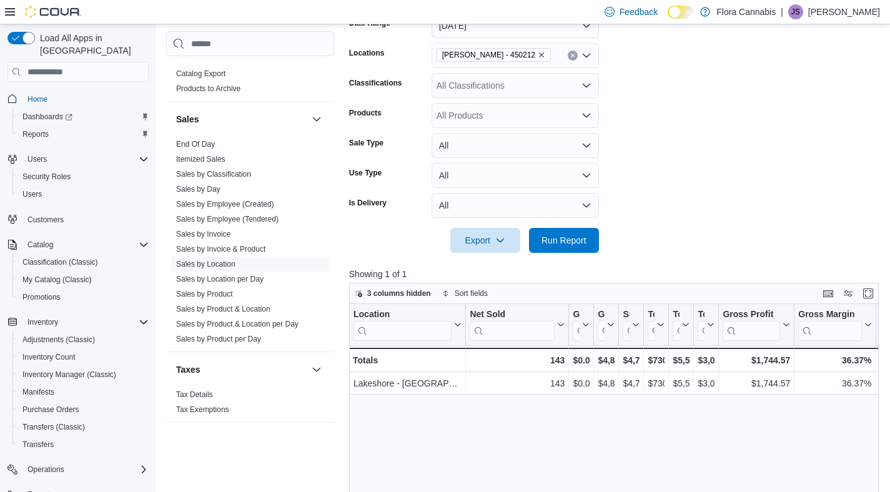
click at [585, 267] on div at bounding box center [616, 260] width 535 height 15
click at [577, 246] on span "Run Report" at bounding box center [564, 240] width 45 height 12
click at [545, 59] on icon "Remove Lawrence - Kelowna - 450212 from selection in this group" at bounding box center [541, 54] width 7 height 7
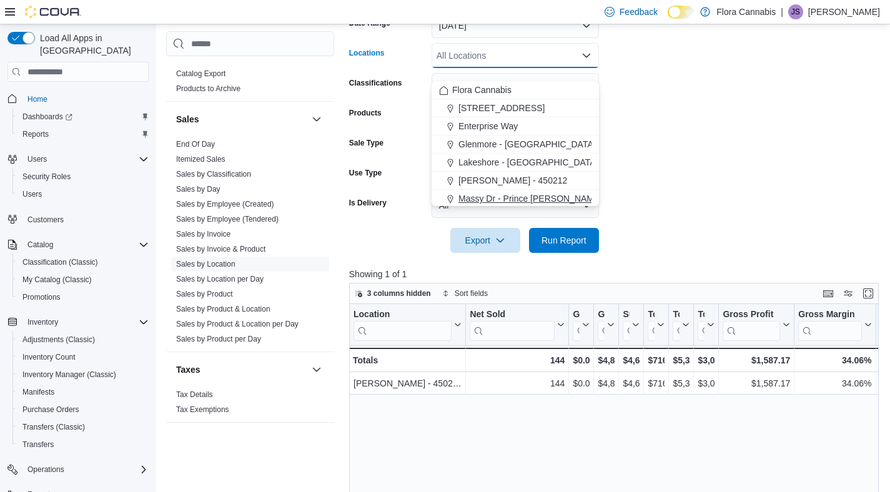
click at [523, 199] on span "Massy Dr - Prince George - 450075" at bounding box center [549, 198] width 181 height 12
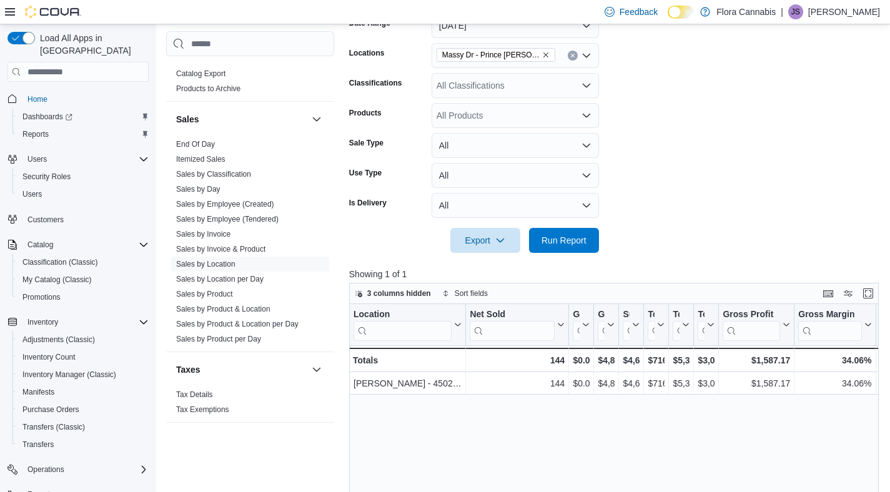
click at [638, 214] on form "Date Range Yesterday Locations Massy Dr - Prince George - 450075 Classification…" at bounding box center [616, 125] width 535 height 255
click at [528, 253] on div "Export Run Report" at bounding box center [474, 240] width 250 height 25
click at [560, 246] on span "Run Report" at bounding box center [564, 240] width 45 height 12
click at [549, 59] on icon "Remove Massy Dr - Prince George - 450075 from selection in this group" at bounding box center [545, 54] width 7 height 7
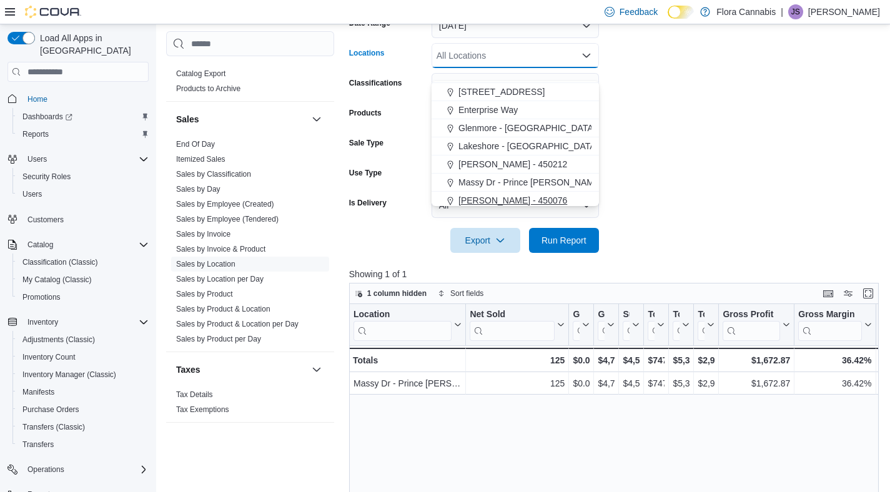
click at [527, 197] on div "Vernon - 450076" at bounding box center [515, 200] width 152 height 12
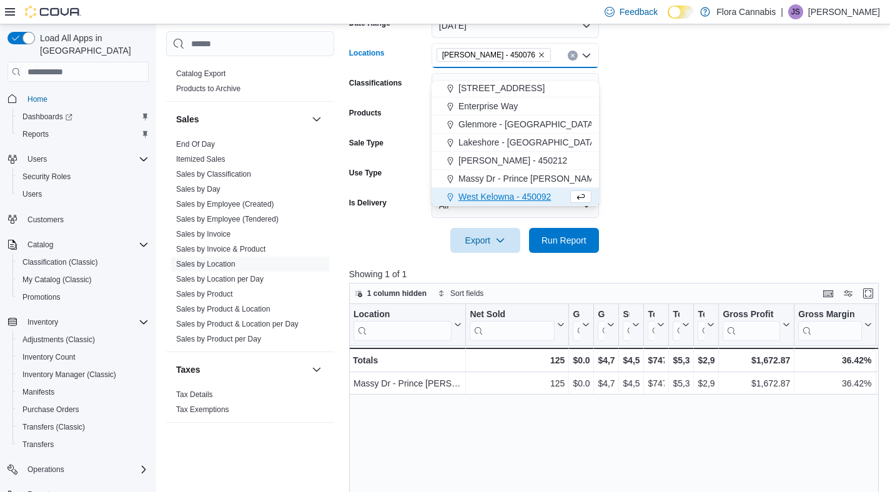
click at [669, 191] on form "Date Range Yesterday Locations Vernon - 450076 Combo box. Selected. Vernon - 45…" at bounding box center [616, 125] width 535 height 255
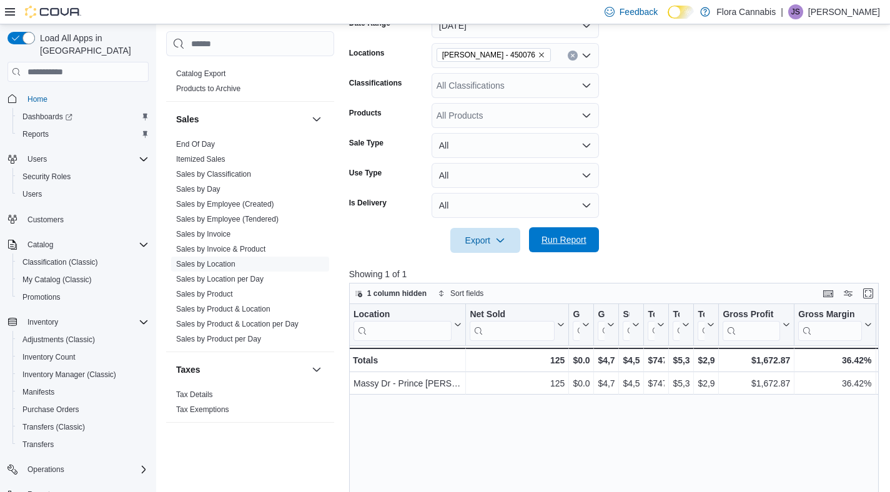
click at [568, 246] on span "Run Report" at bounding box center [564, 240] width 45 height 12
click at [538, 59] on icon "Remove Vernon - 450076 from selection in this group" at bounding box center [541, 54] width 7 height 7
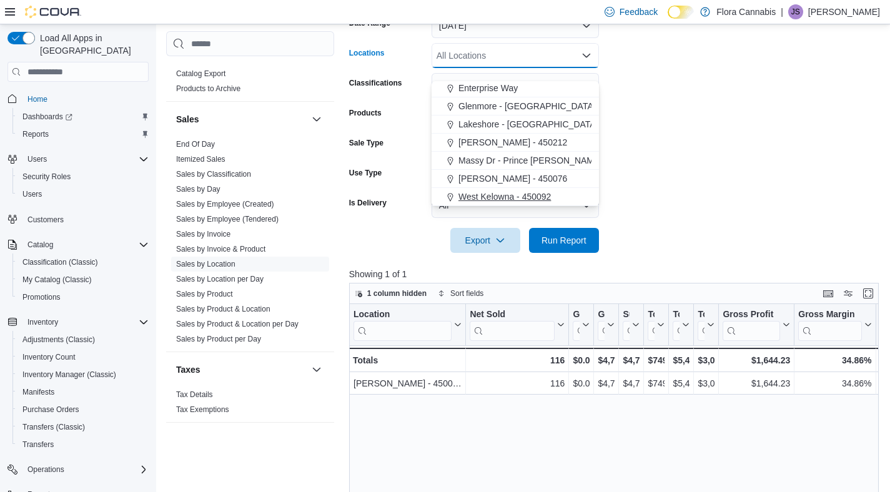
click at [517, 194] on span "West Kelowna - 450092" at bounding box center [505, 197] width 92 height 12
click at [637, 224] on form "Date Range Yesterday Locations West Kelowna - 450092 Combo box. Selected. West …" at bounding box center [616, 125] width 535 height 255
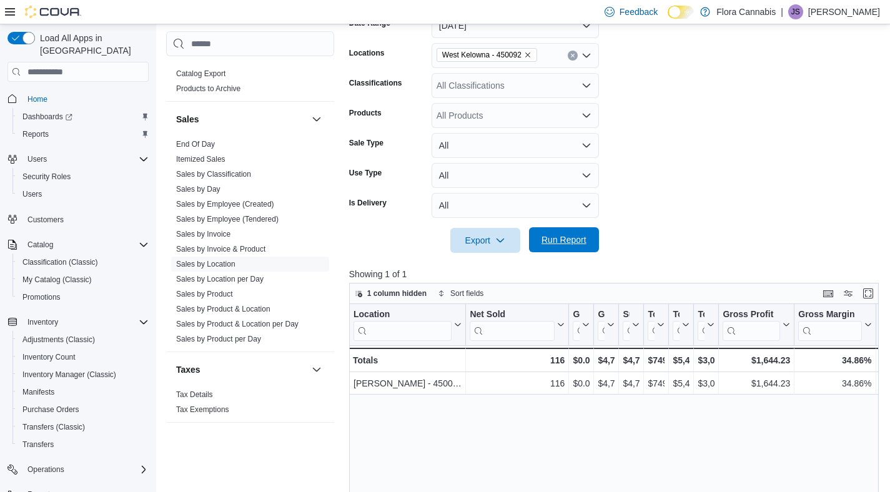
click at [564, 246] on span "Run Report" at bounding box center [564, 240] width 45 height 12
click at [532, 59] on icon "Remove West Kelowna - 450092 from selection in this group" at bounding box center [527, 54] width 7 height 7
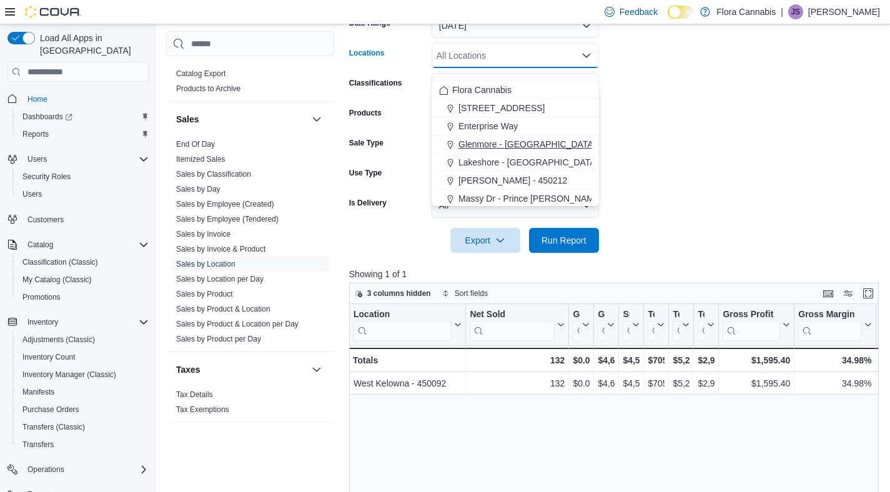
click at [487, 138] on span "Glenmore - Kelowna - 450374" at bounding box center [546, 144] width 174 height 12
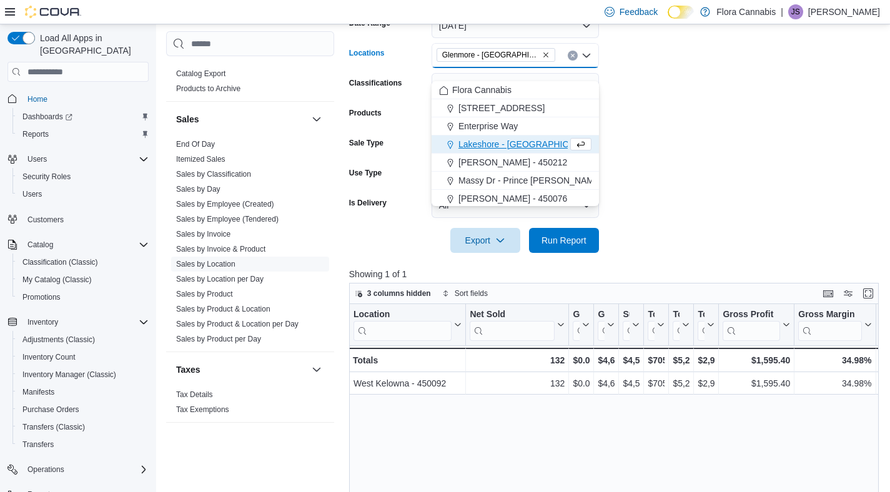
click at [685, 117] on form "Date Range Yesterday Locations Glenmore - Kelowna - 450374 Combo box. Selected.…" at bounding box center [616, 125] width 535 height 255
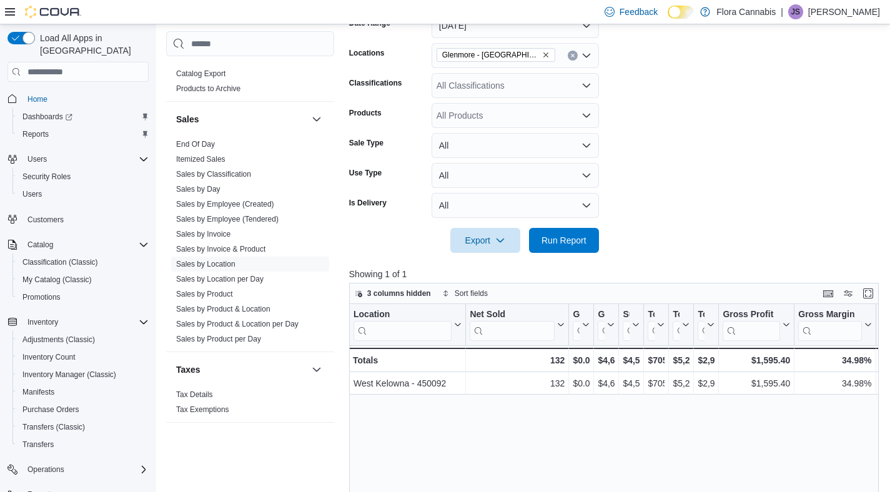
scroll to position [189, 0]
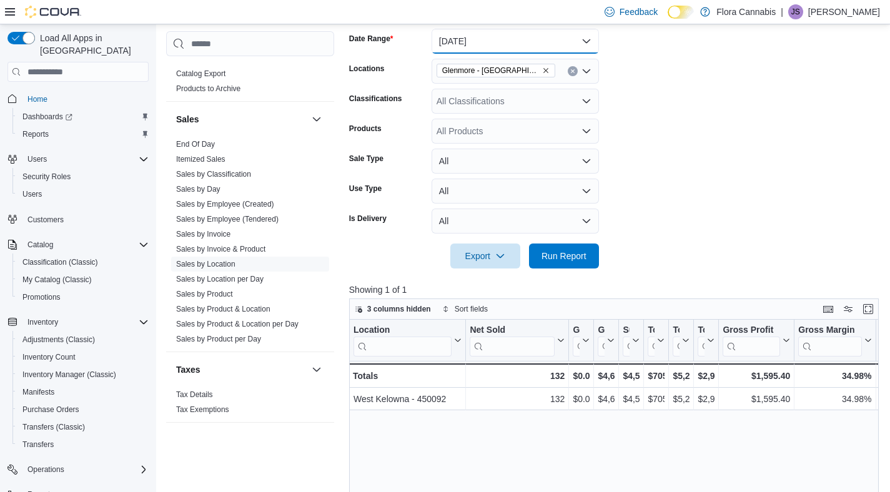
click at [553, 42] on button "Yesterday" at bounding box center [515, 41] width 167 height 25
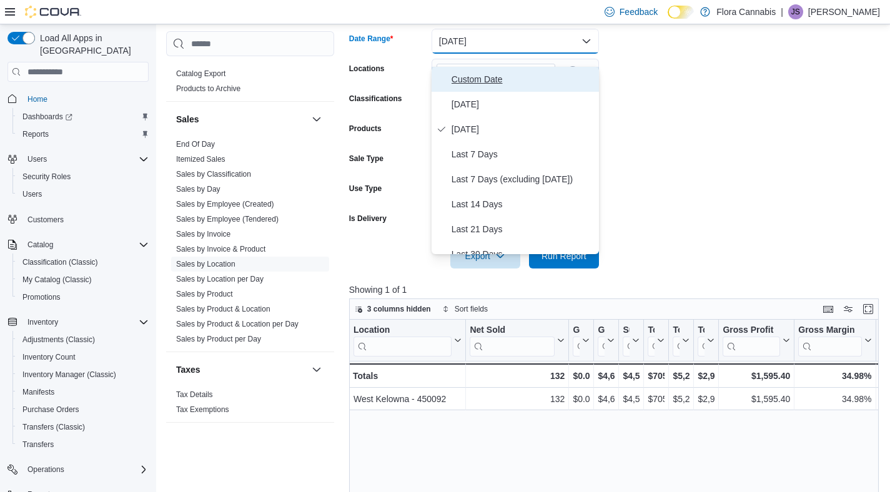
click at [520, 74] on span "Custom Date" at bounding box center [523, 79] width 142 height 15
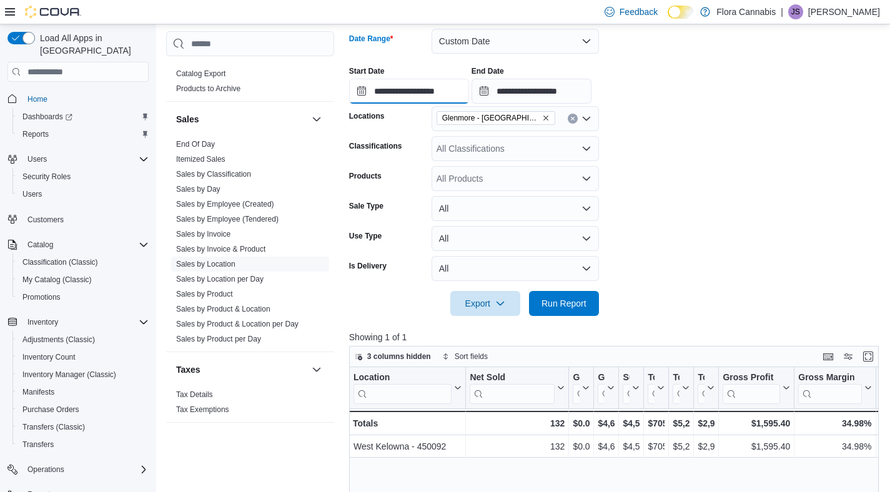
click at [383, 100] on input "**********" at bounding box center [409, 91] width 120 height 25
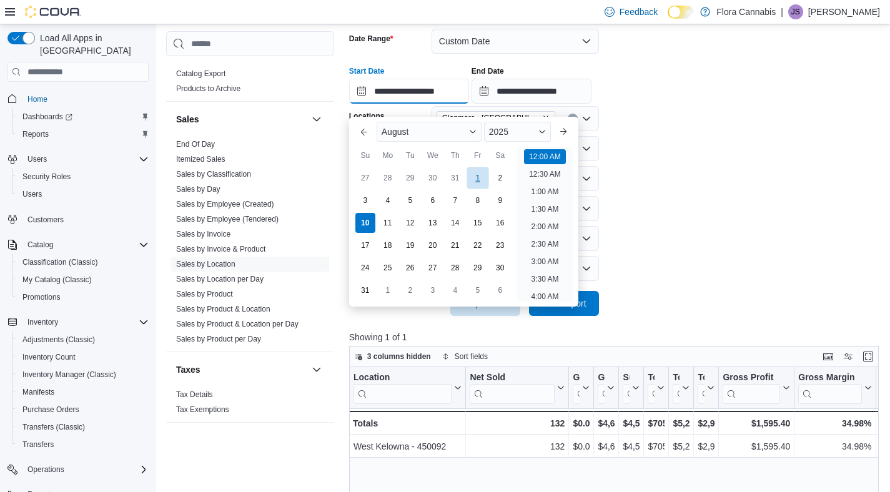
scroll to position [39, 0]
click at [477, 193] on div "8" at bounding box center [478, 201] width 22 height 22
type input "**********"
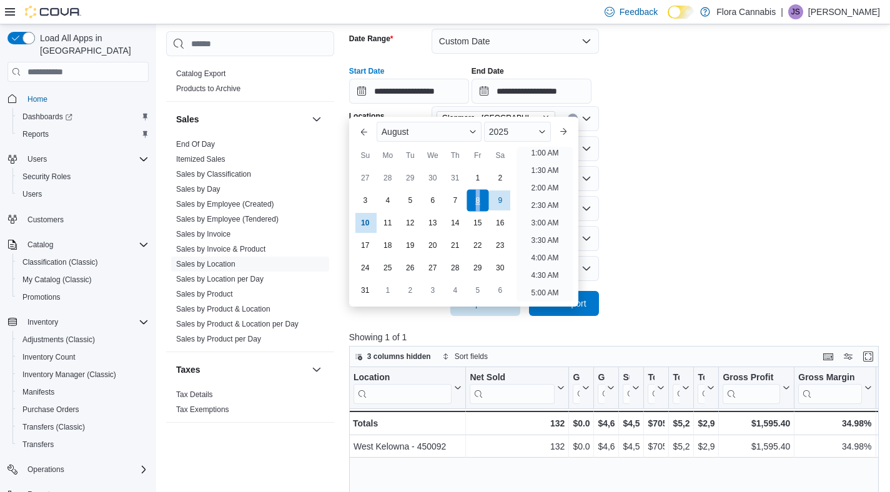
scroll to position [2, 0]
click at [477, 193] on div "8" at bounding box center [478, 201] width 22 height 22
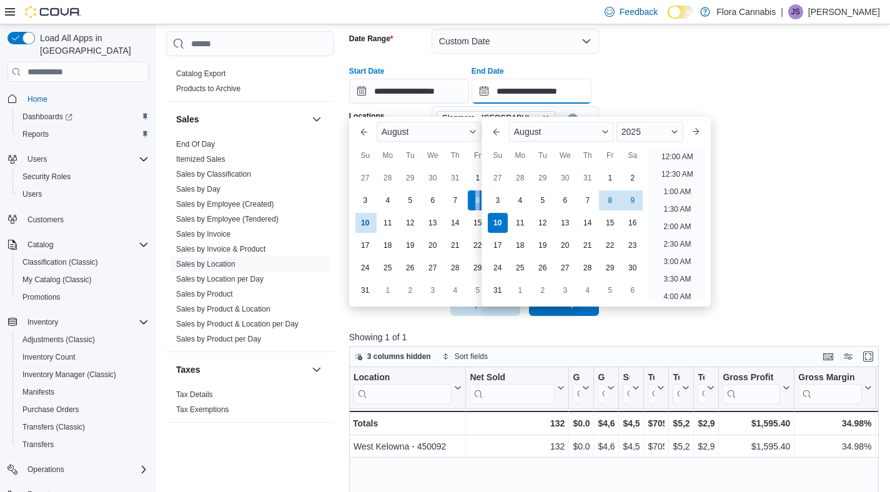
click at [552, 99] on input "**********" at bounding box center [532, 91] width 120 height 25
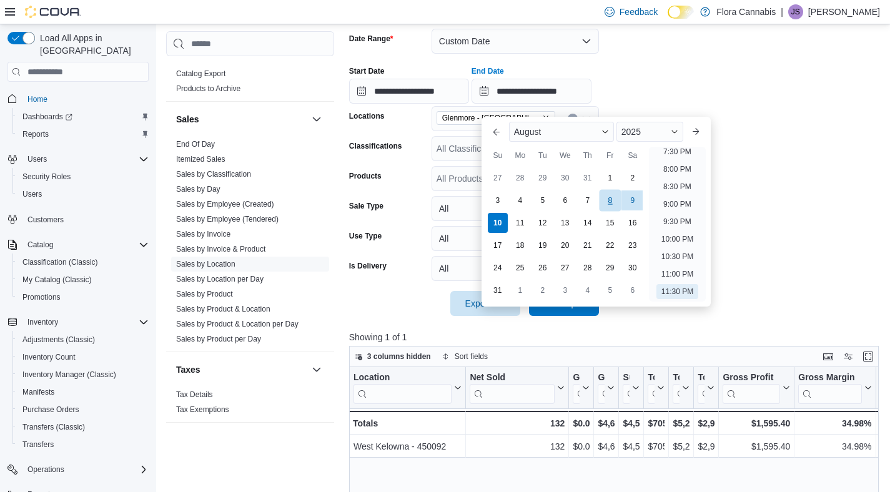
click at [611, 204] on div "8" at bounding box center [610, 201] width 22 height 22
type input "**********"
click at [611, 204] on div "8" at bounding box center [610, 201] width 22 height 22
click at [652, 87] on div "**********" at bounding box center [616, 79] width 535 height 47
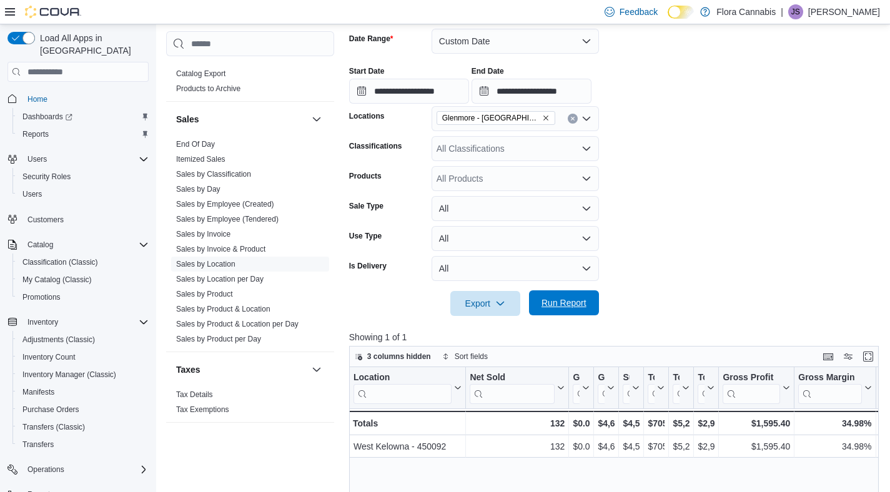
click at [588, 306] on span "Run Report" at bounding box center [564, 302] width 55 height 25
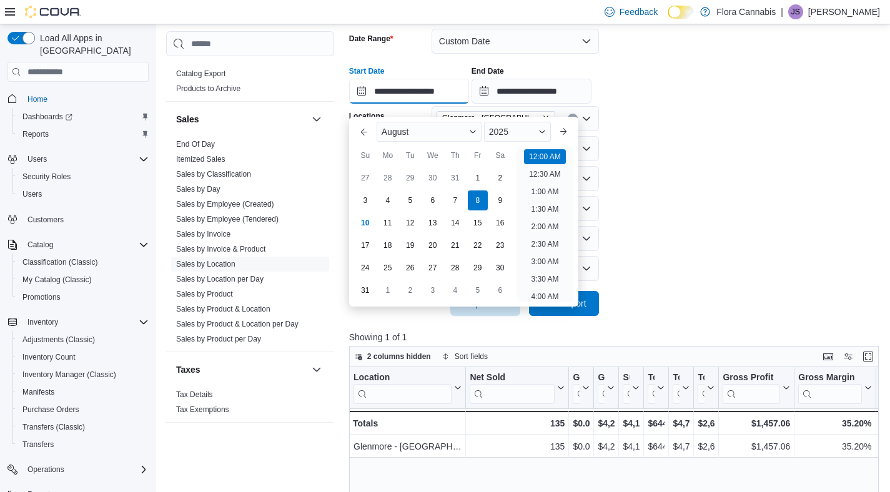
click at [417, 93] on input "**********" at bounding box center [409, 91] width 120 height 25
click at [674, 172] on form "**********" at bounding box center [616, 165] width 535 height 302
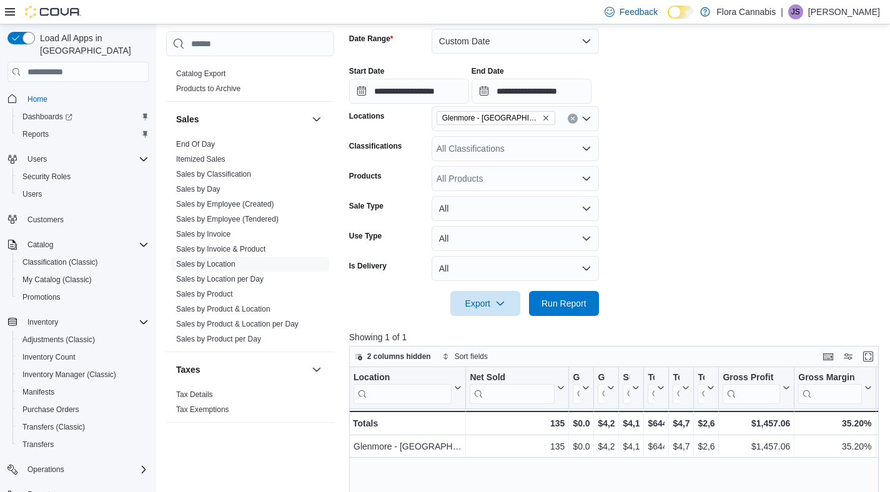
click at [545, 122] on icon "Remove Glenmore - Kelowna - 450374 from selection in this group" at bounding box center [545, 117] width 7 height 7
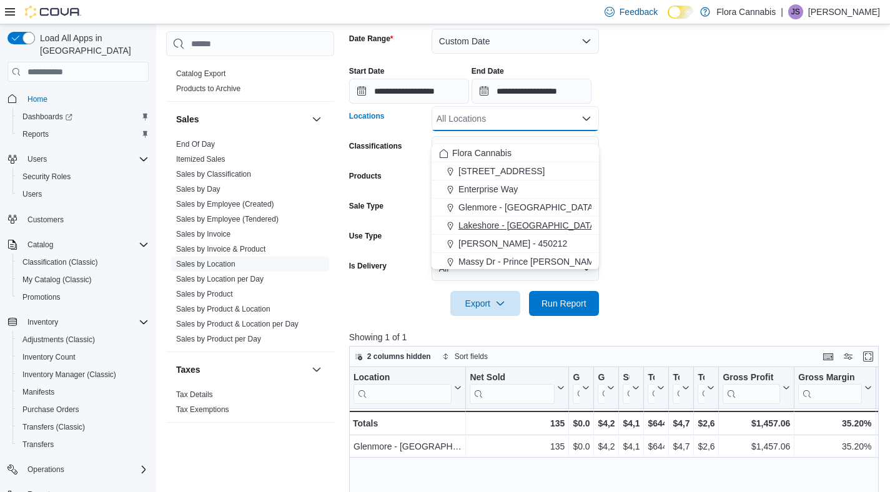
click at [510, 221] on span "Lakeshore - Kelowna - 450372" at bounding box center [547, 225] width 177 height 12
click at [713, 251] on form "**********" at bounding box center [616, 165] width 535 height 302
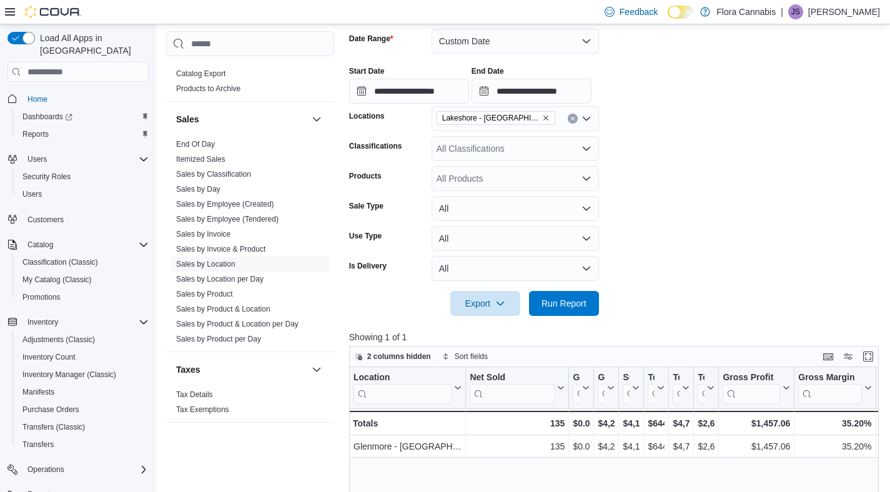
click at [557, 329] on div at bounding box center [616, 323] width 535 height 15
click at [563, 309] on span "Run Report" at bounding box center [564, 303] width 45 height 12
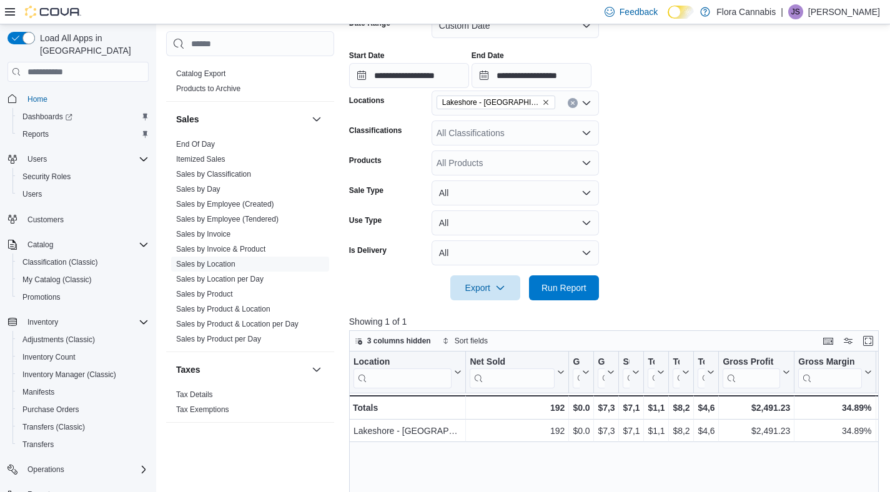
click at [545, 106] on icon "Remove Lakeshore - Kelowna - 450372 from selection in this group" at bounding box center [545, 103] width 5 height 5
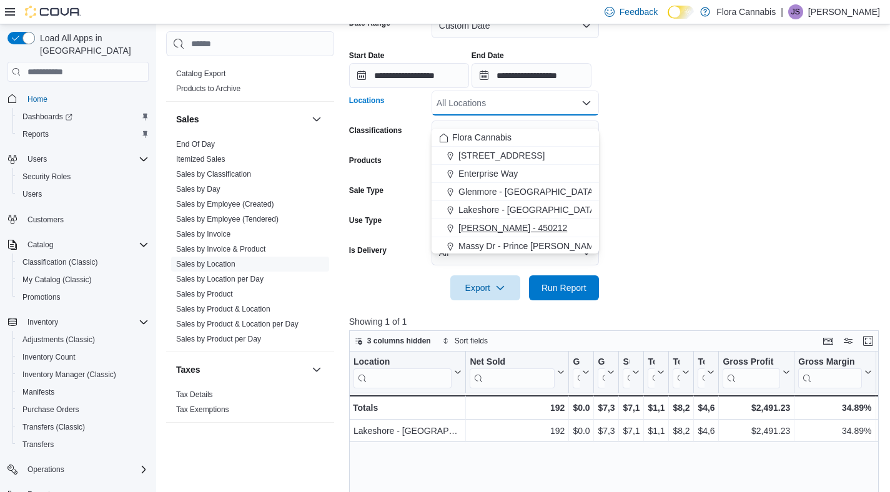
click at [513, 223] on span "Lawrence - Kelowna - 450212" at bounding box center [513, 228] width 109 height 12
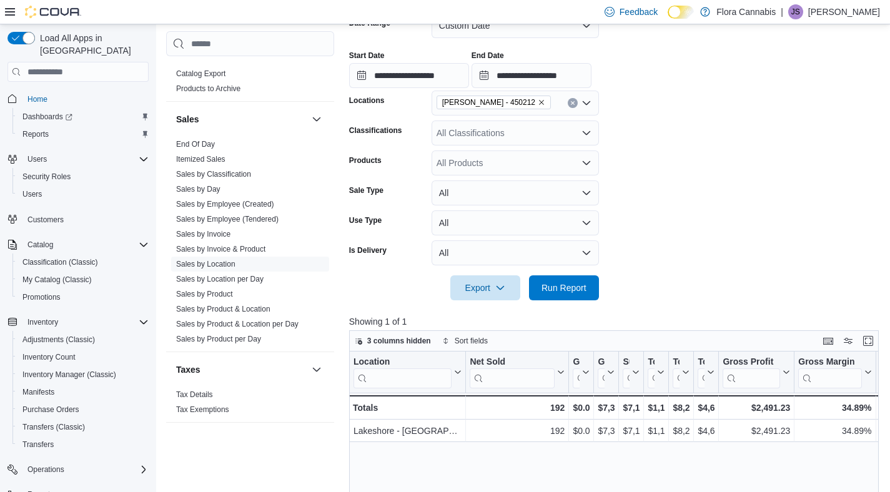
click at [720, 237] on form "**********" at bounding box center [616, 149] width 535 height 302
click at [552, 300] on span "Run Report" at bounding box center [564, 287] width 55 height 25
click at [545, 106] on icon "Remove Lawrence - Kelowna - 450212 from selection in this group" at bounding box center [541, 102] width 7 height 7
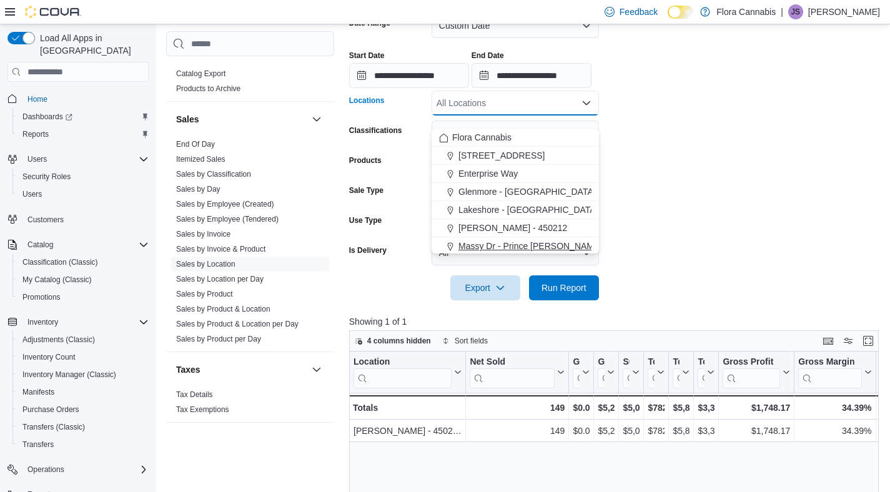
click at [508, 240] on span "Massy Dr - Prince George - 450075" at bounding box center [549, 246] width 181 height 12
click at [727, 259] on form "**********" at bounding box center [616, 149] width 535 height 302
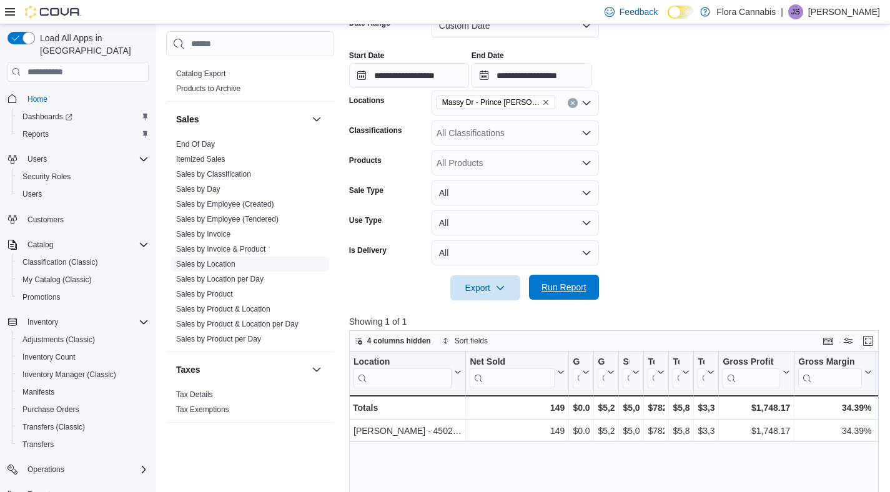
click at [557, 290] on span "Run Report" at bounding box center [564, 287] width 55 height 25
click at [544, 106] on icon "Remove Massy Dr - Prince George - 450075 from selection in this group" at bounding box center [545, 102] width 7 height 7
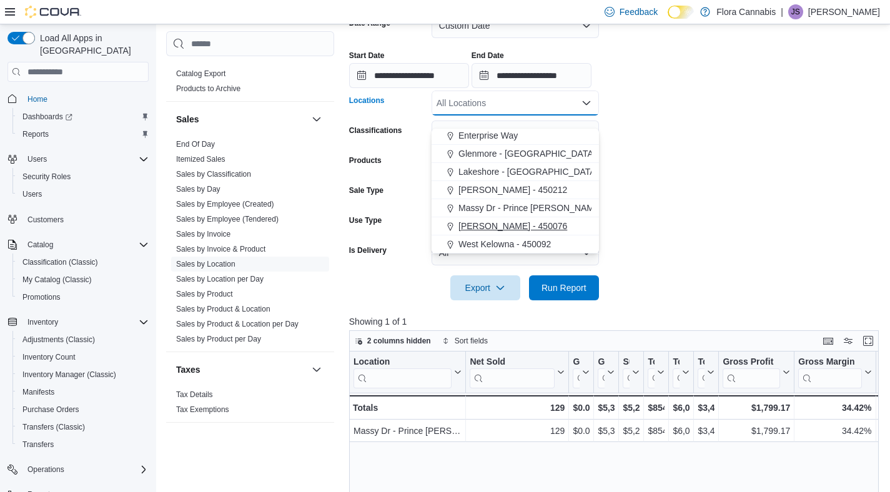
click at [524, 226] on span "Vernon - 450076" at bounding box center [513, 226] width 109 height 12
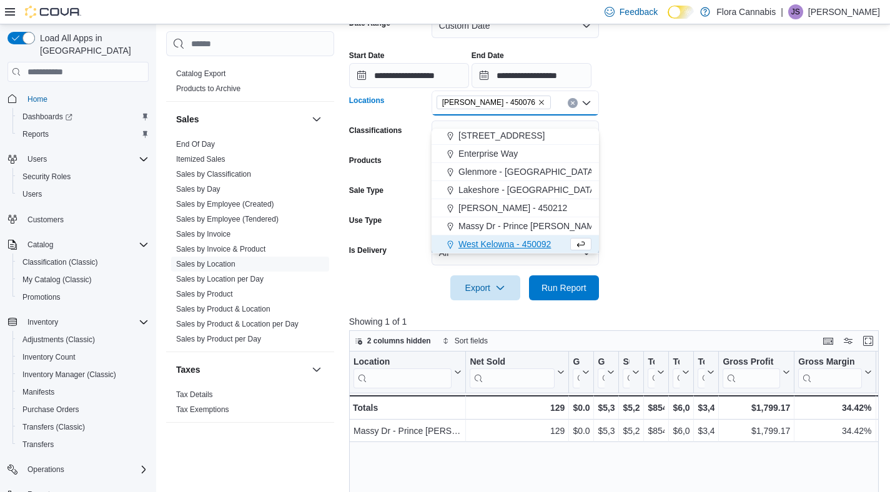
scroll to position [20, 0]
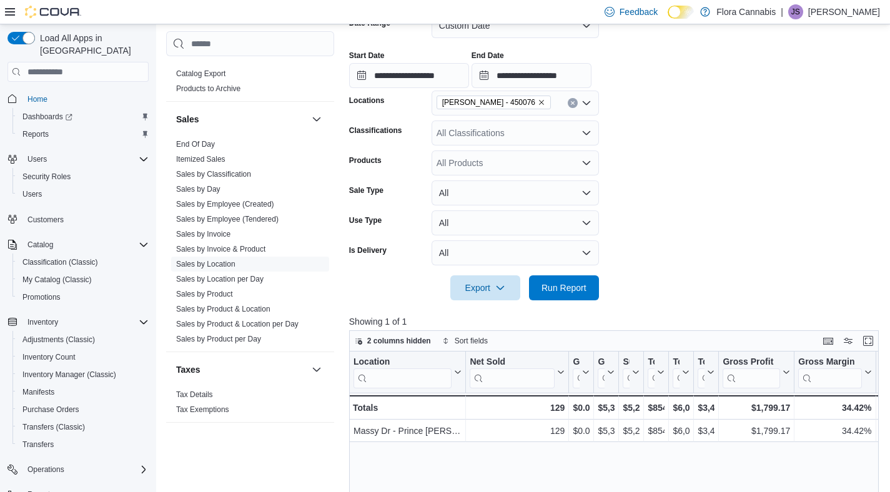
click at [669, 234] on form "**********" at bounding box center [616, 149] width 535 height 302
click at [579, 293] on span "Run Report" at bounding box center [564, 287] width 55 height 25
click at [538, 106] on icon "Remove Vernon - 450076 from selection in this group" at bounding box center [541, 102] width 7 height 7
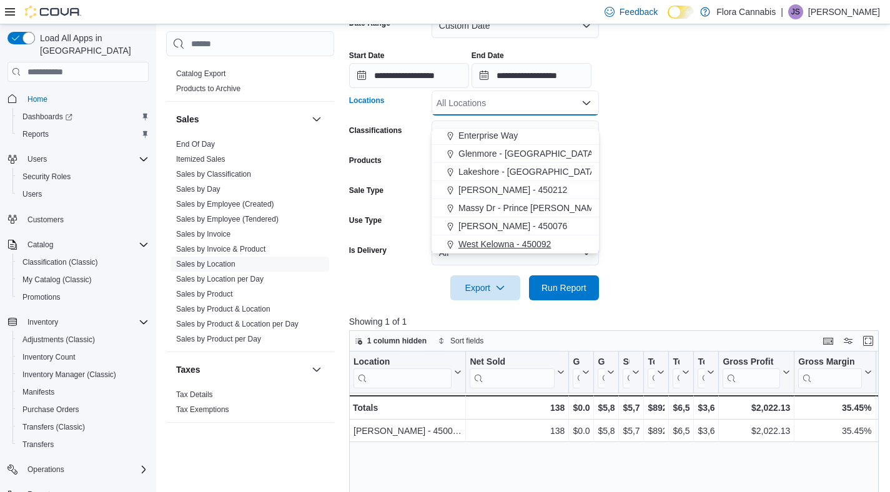
click at [506, 240] on span "West Kelowna - 450092" at bounding box center [505, 244] width 92 height 12
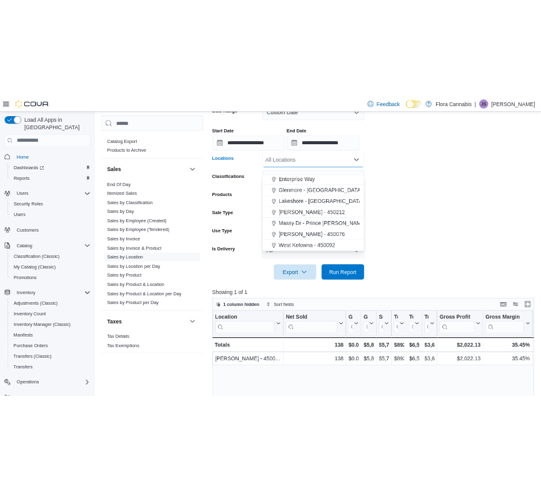
scroll to position [20, 0]
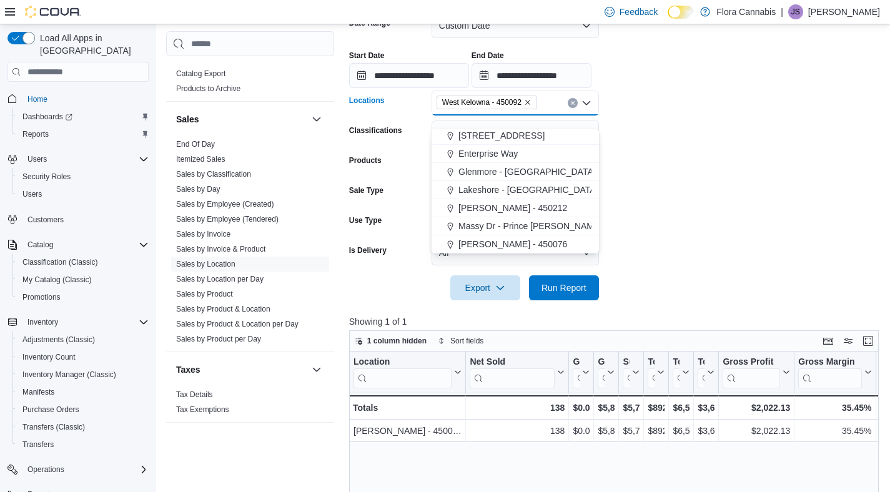
click at [646, 263] on form "**********" at bounding box center [616, 149] width 535 height 302
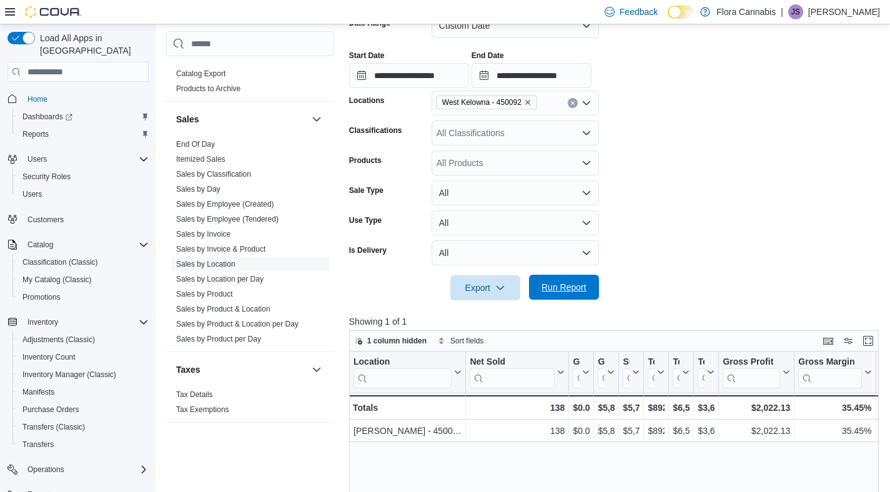
click at [570, 300] on span "Run Report" at bounding box center [564, 287] width 55 height 25
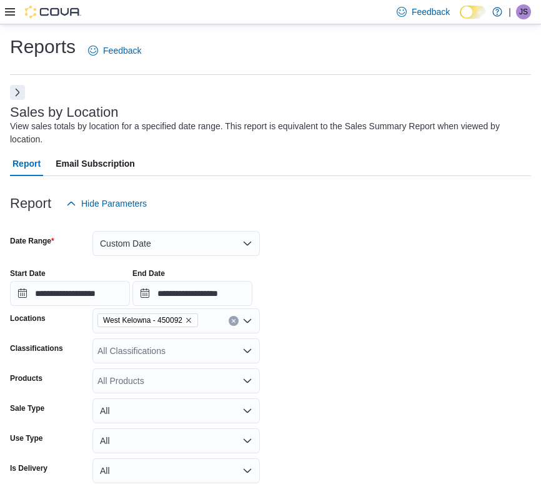
click at [12, 11] on icon at bounding box center [10, 12] width 10 height 10
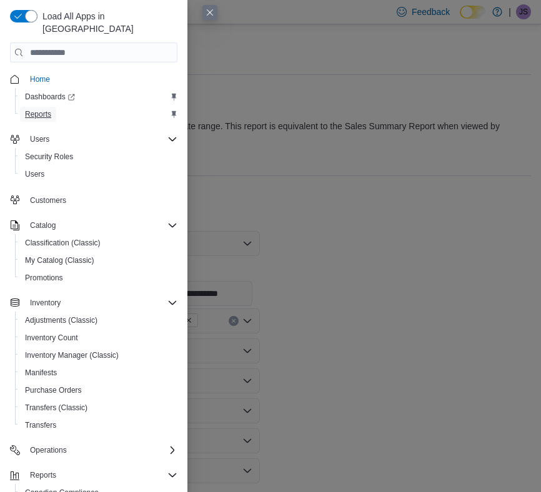
click at [45, 109] on span "Reports" at bounding box center [38, 114] width 26 height 10
click at [42, 92] on span "Dashboards" at bounding box center [50, 97] width 50 height 10
